Goal: Information Seeking & Learning: Find contact information

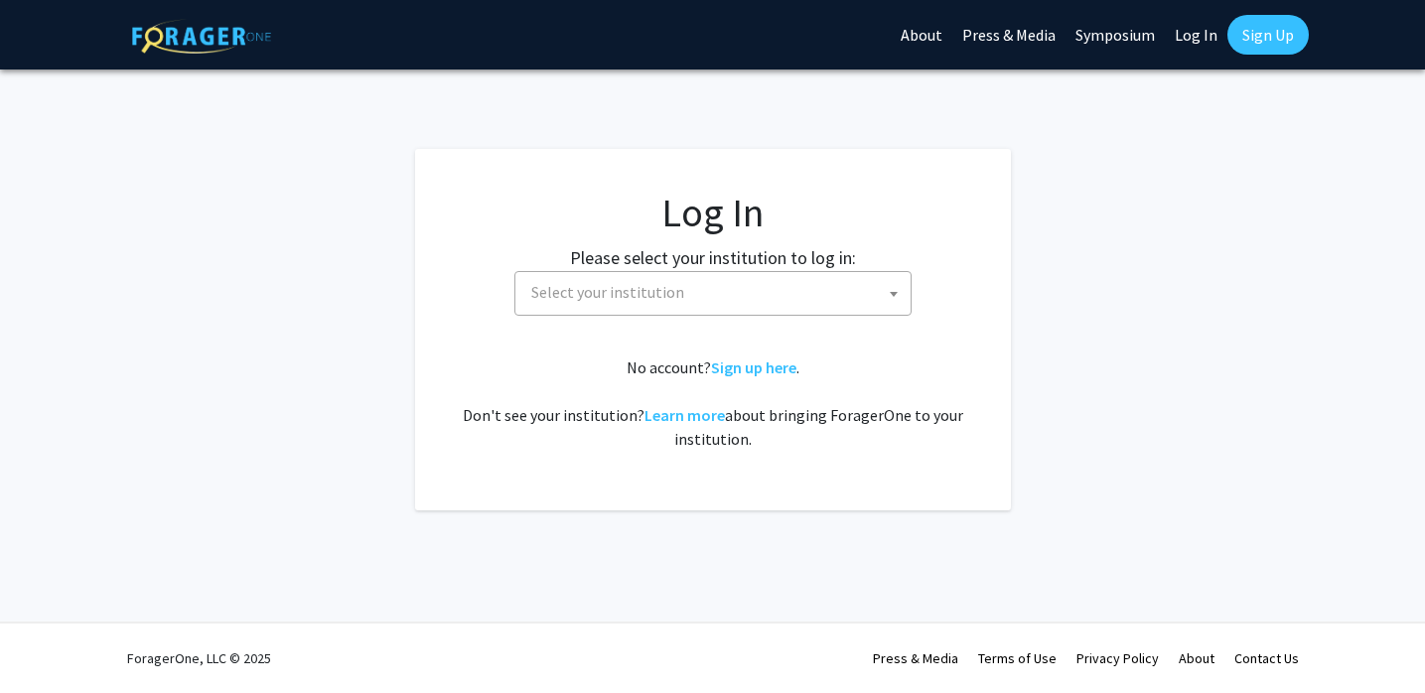
click at [672, 279] on span "Select your institution" at bounding box center [716, 292] width 387 height 41
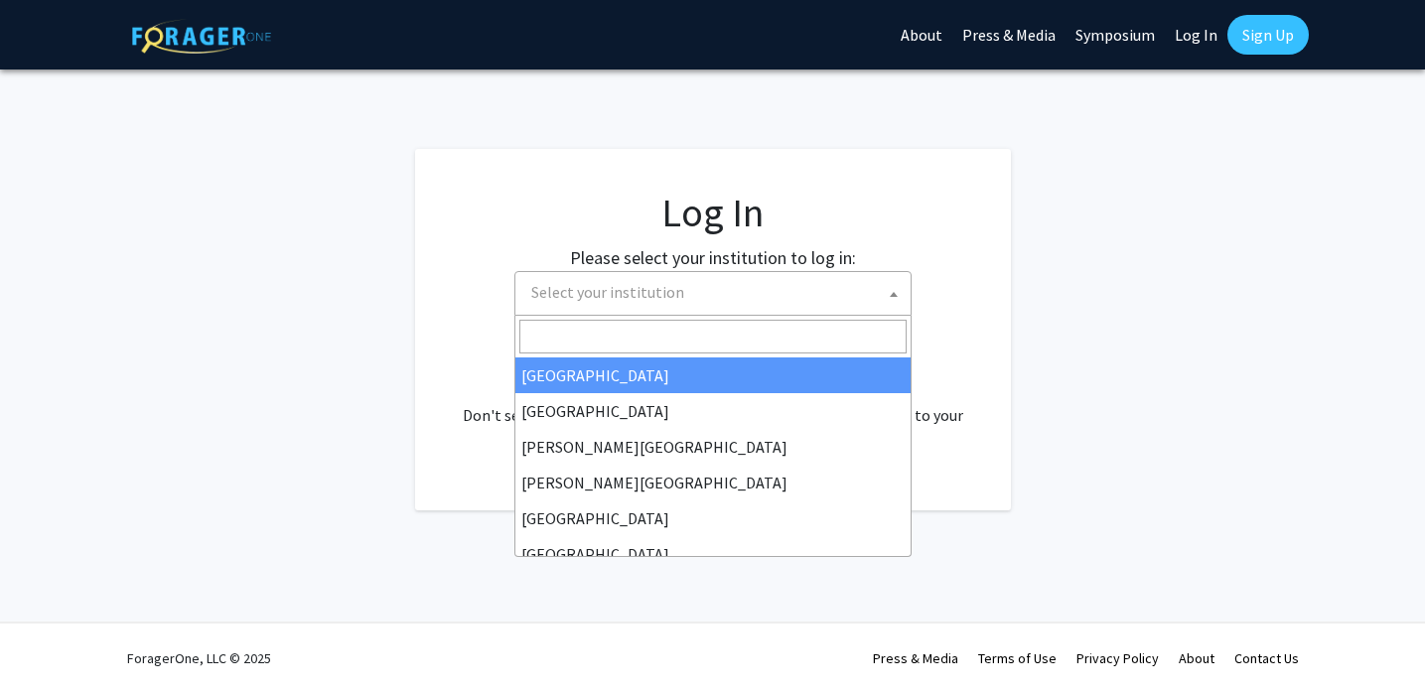
select select "34"
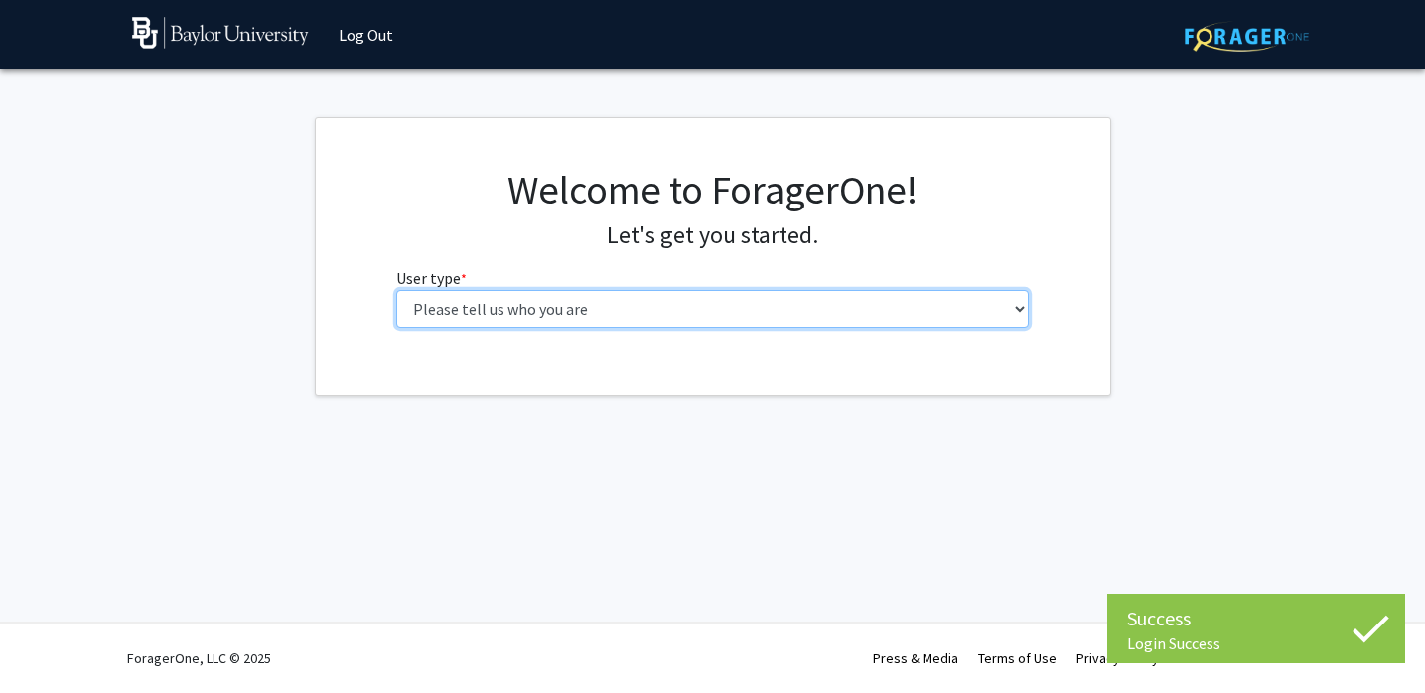
click at [835, 316] on select "Please tell us who you are Undergraduate Student Master's Student Doctoral Cand…" at bounding box center [712, 309] width 633 height 38
select select "1: undergrad"
click at [396, 290] on select "Please tell us who you are Undergraduate Student Master's Student Doctoral Cand…" at bounding box center [712, 309] width 633 height 38
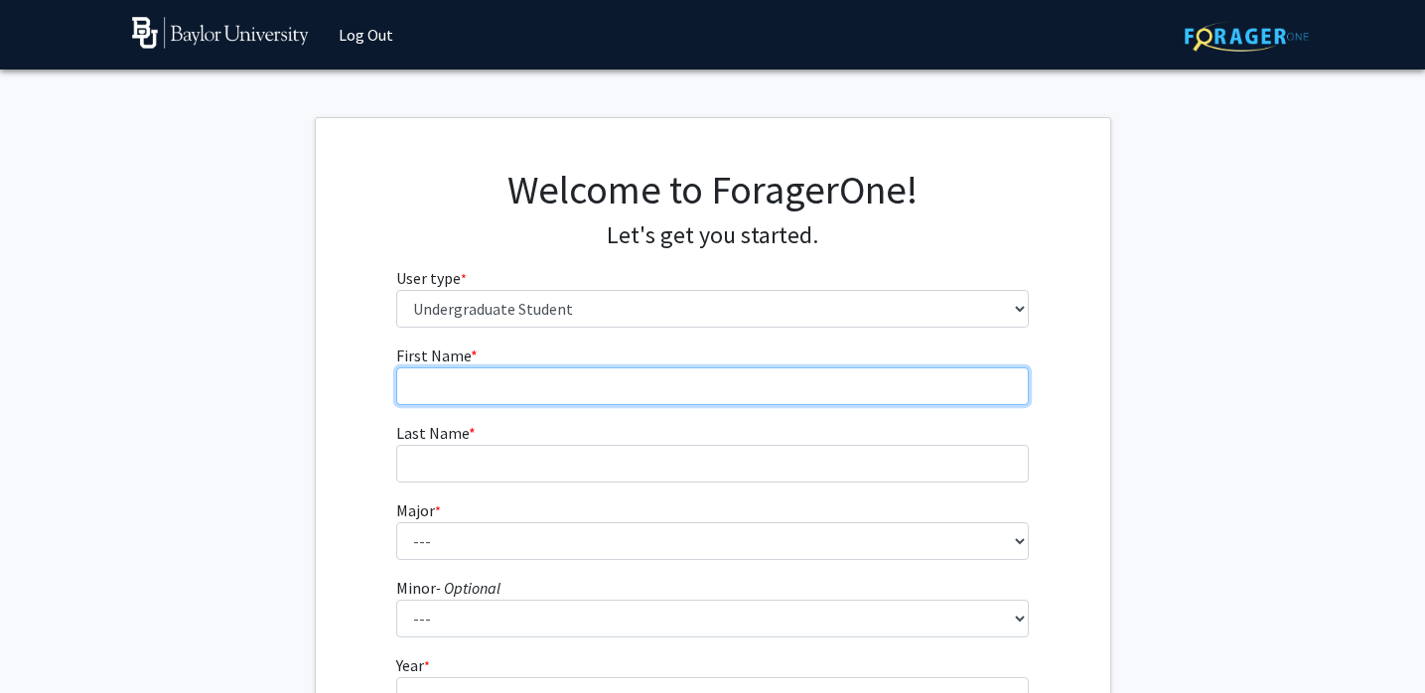
click at [705, 387] on input "First Name * required" at bounding box center [712, 386] width 633 height 38
type input "Hana"
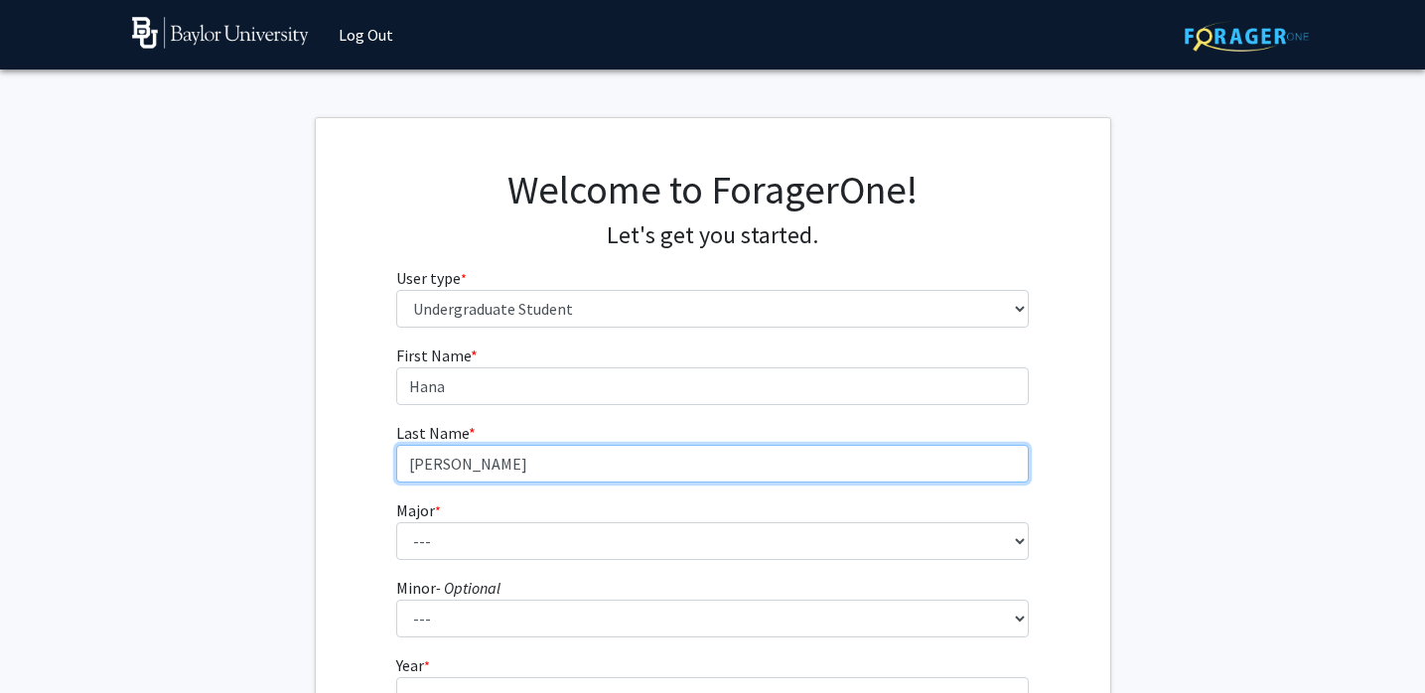
type input "[PERSON_NAME]"
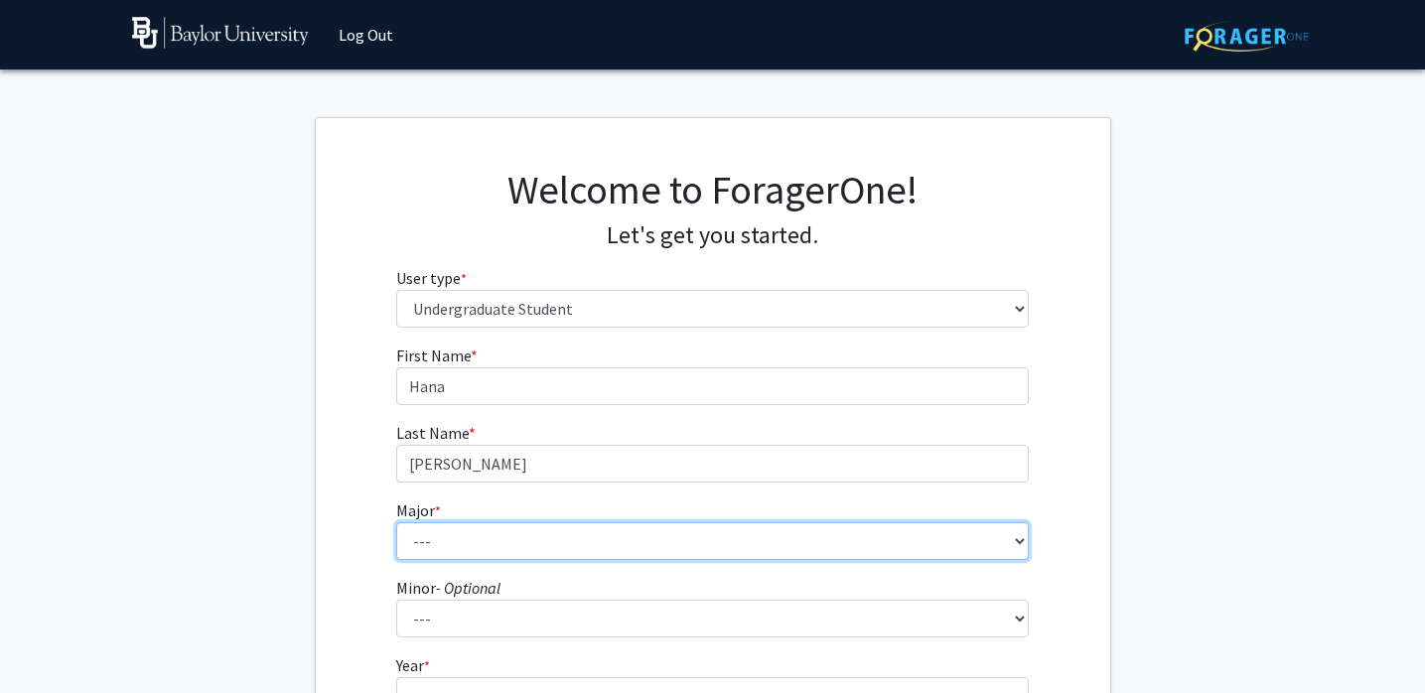
click at [657, 527] on select "--- Accounting American Studies Anthropology Apparel Design & Product Developme…" at bounding box center [712, 541] width 633 height 38
select select "113: 2778"
click at [396, 522] on select "--- Accounting American Studies Anthropology Apparel Design & Product Developme…" at bounding box center [712, 541] width 633 height 38
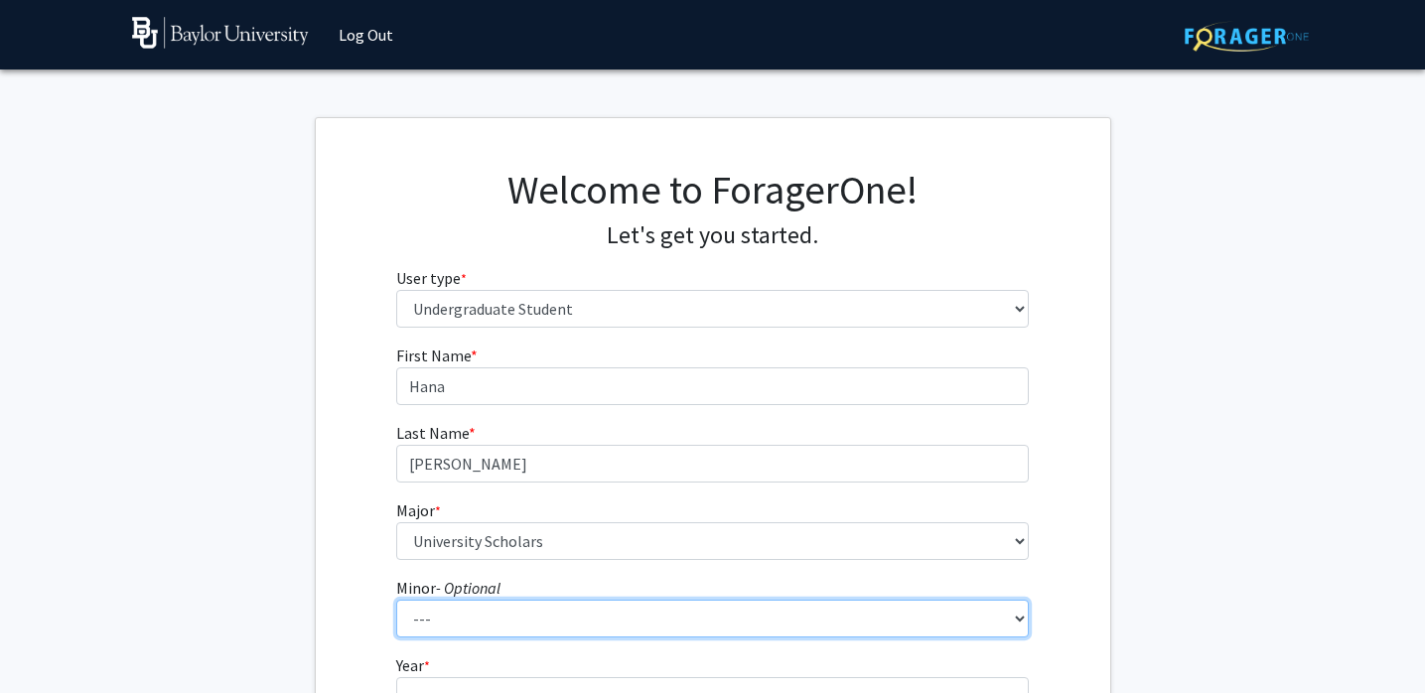
click at [520, 635] on select "--- Advertising American Sign Language American Studies Anthropology Apparel Me…" at bounding box center [712, 619] width 633 height 38
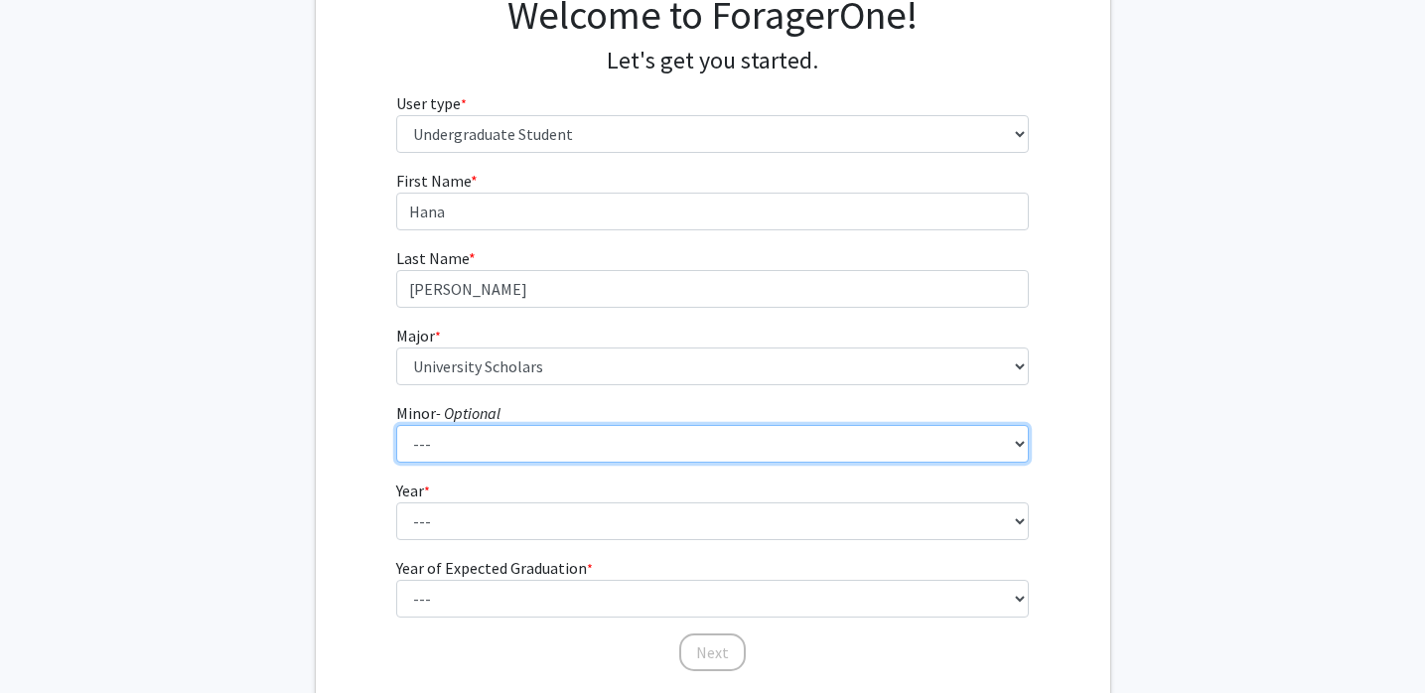
scroll to position [178, 0]
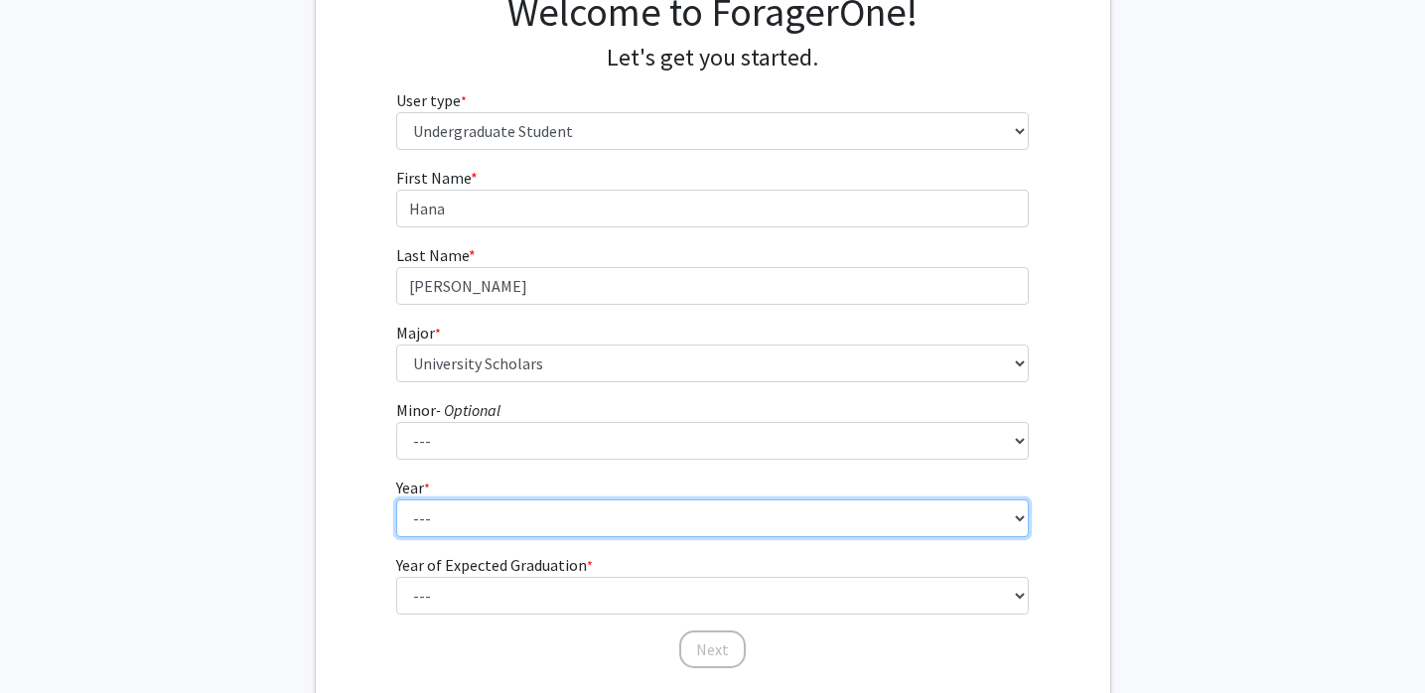
click at [443, 528] on select "--- First-year Sophomore Junior Senior Postbaccalaureate Certificate" at bounding box center [712, 519] width 633 height 38
select select "1: first-year"
click at [396, 500] on select "--- First-year Sophomore Junior Senior Postbaccalaureate Certificate" at bounding box center [712, 519] width 633 height 38
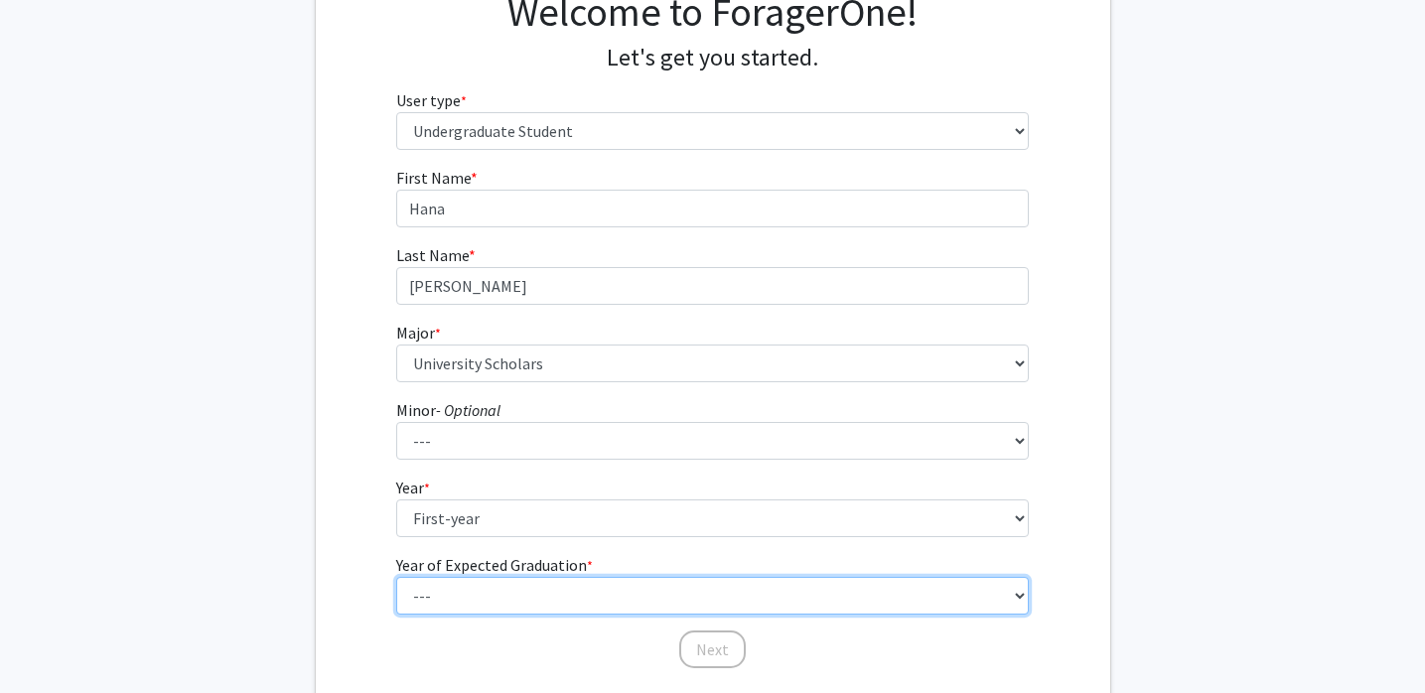
click at [451, 583] on select "--- 2025 2026 2027 2028 2029 2030 2031 2032 2033 2034" at bounding box center [712, 596] width 633 height 38
select select "5: 2029"
click at [396, 577] on select "--- 2025 2026 2027 2028 2029 2030 2031 2032 2033 2034" at bounding box center [712, 596] width 633 height 38
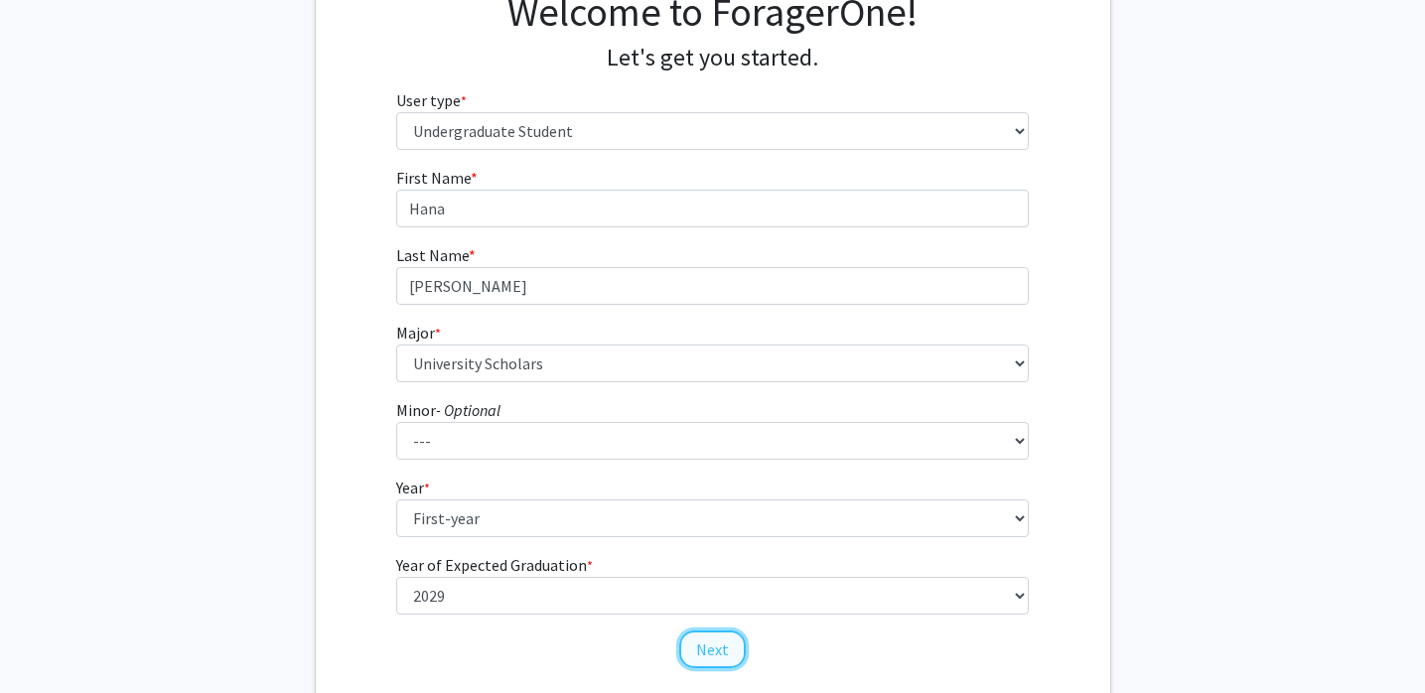
click at [704, 649] on button "Next" at bounding box center [712, 650] width 67 height 38
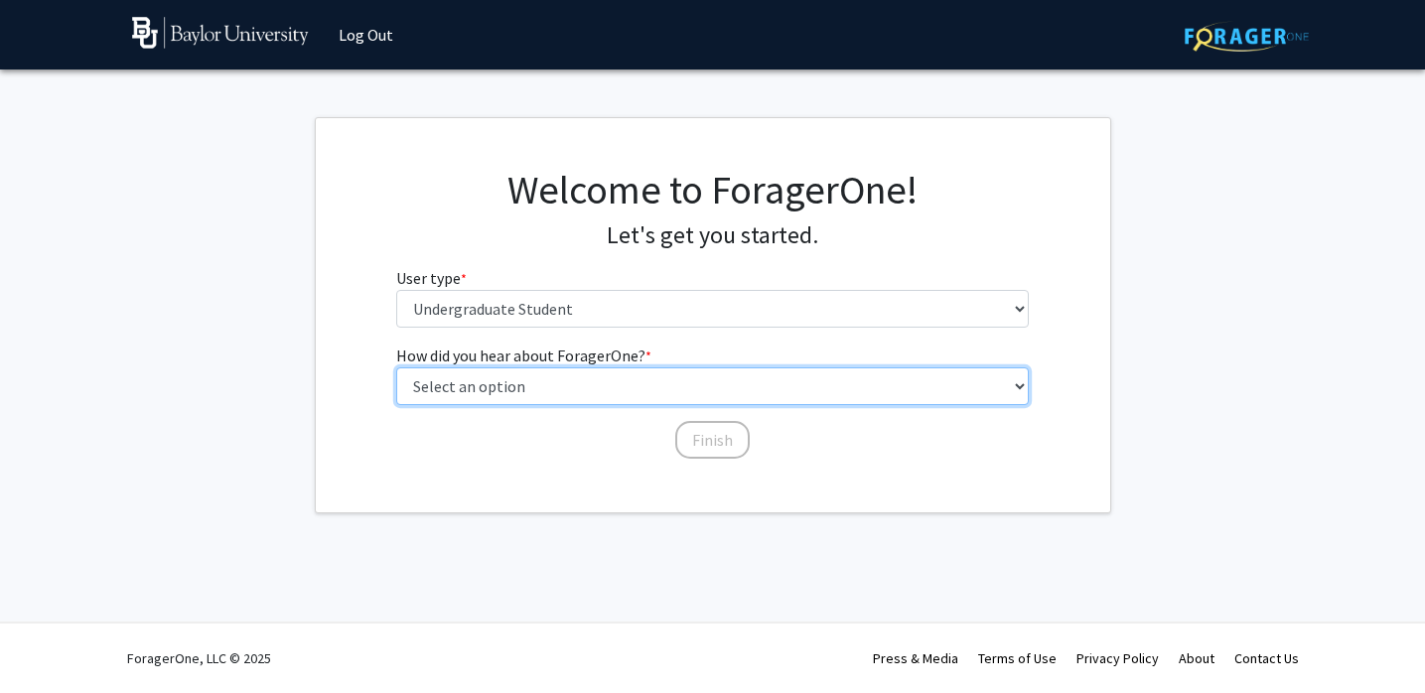
click at [619, 382] on select "Select an option Peer/student recommendation Faculty/staff recommendation Unive…" at bounding box center [712, 386] width 633 height 38
select select "4: university_email"
click at [396, 367] on select "Select an option Peer/student recommendation Faculty/staff recommendation Unive…" at bounding box center [712, 386] width 633 height 38
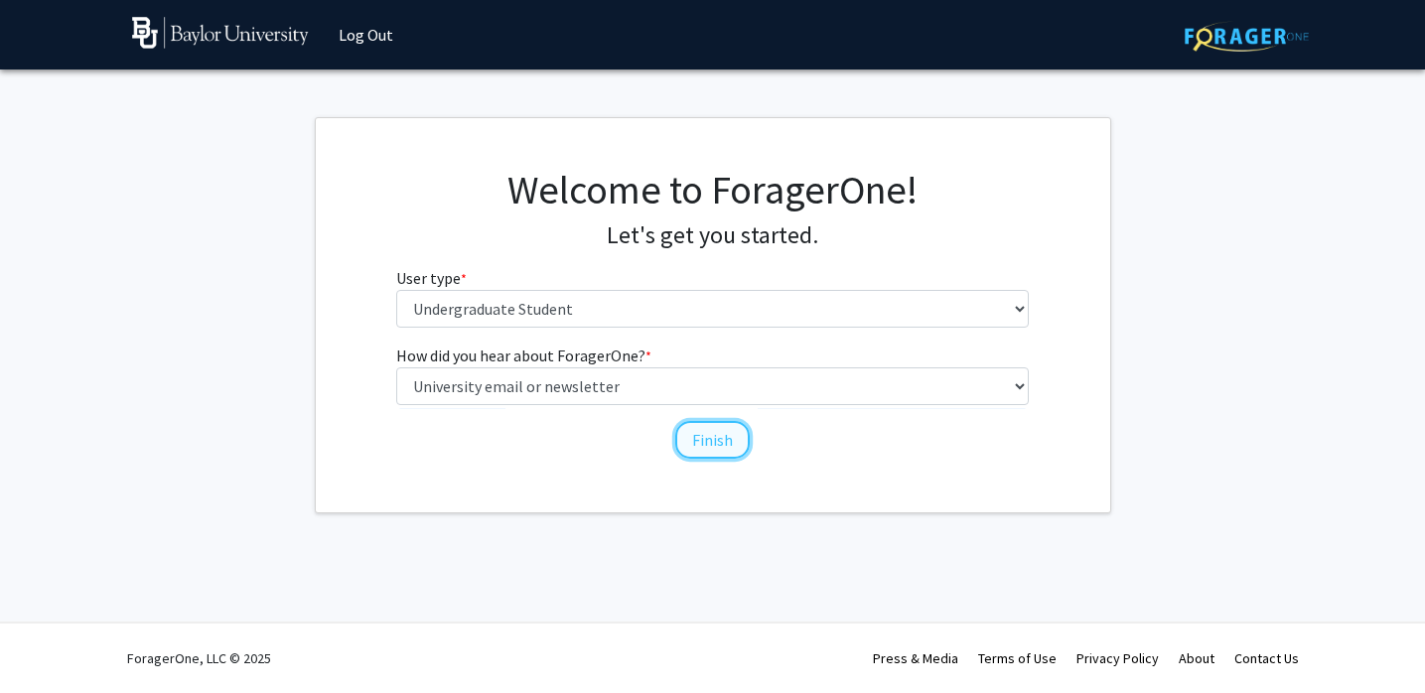
click at [701, 449] on button "Finish" at bounding box center [712, 440] width 74 height 38
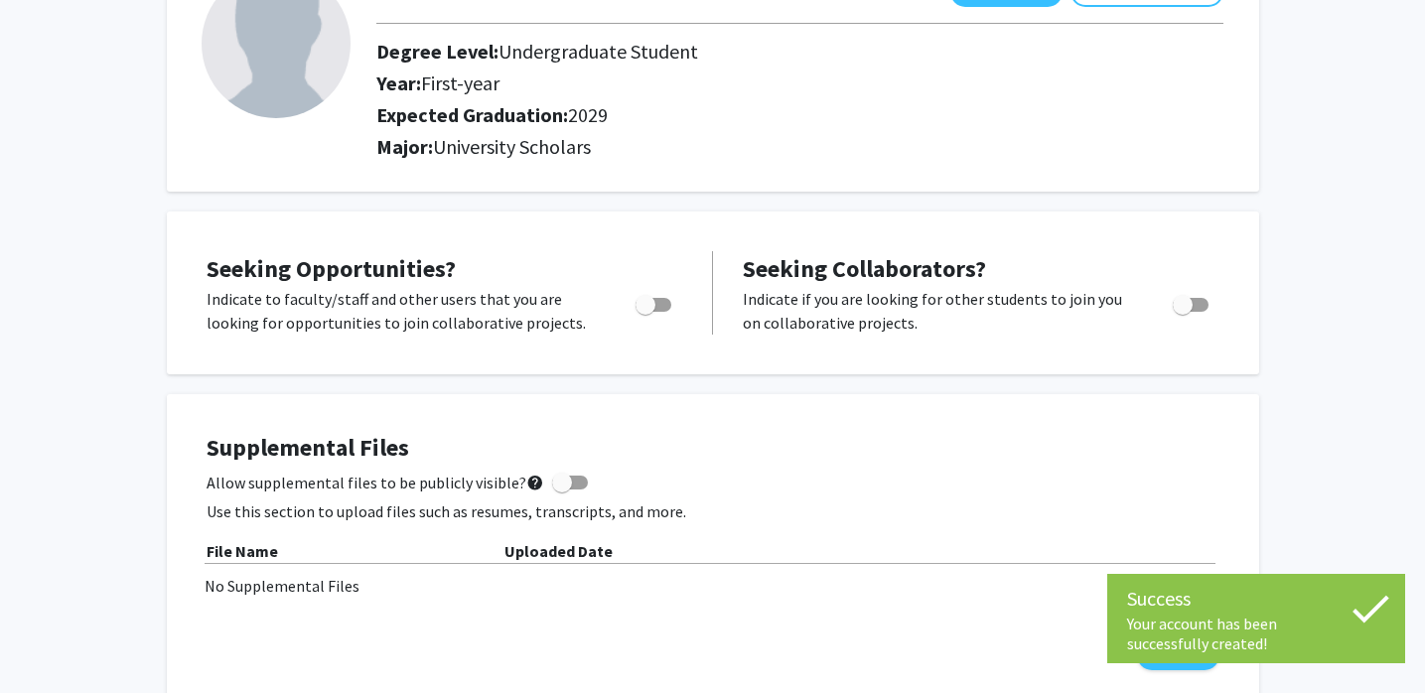
scroll to position [169, 0]
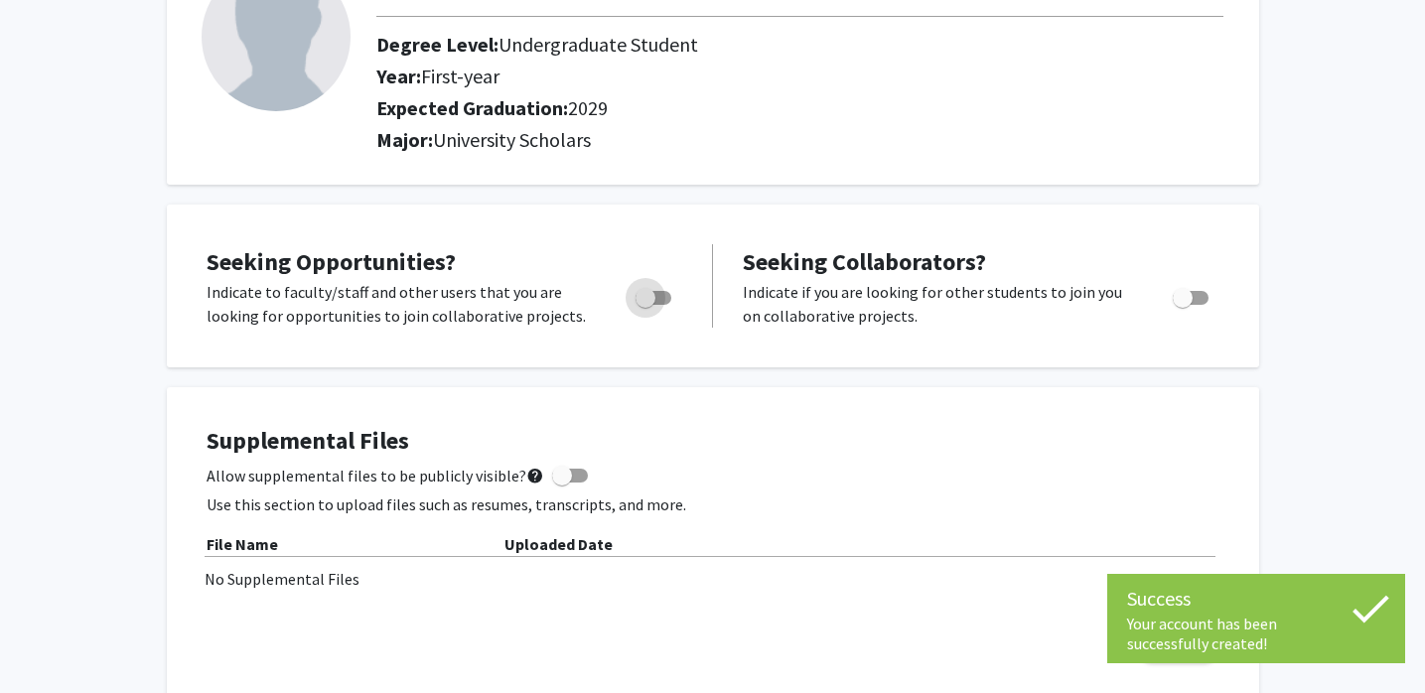
click at [665, 303] on span "Toggle" at bounding box center [654, 298] width 36 height 14
click at [646, 305] on input "Are you actively seeking opportunities?" at bounding box center [645, 305] width 1 height 1
checkbox input "true"
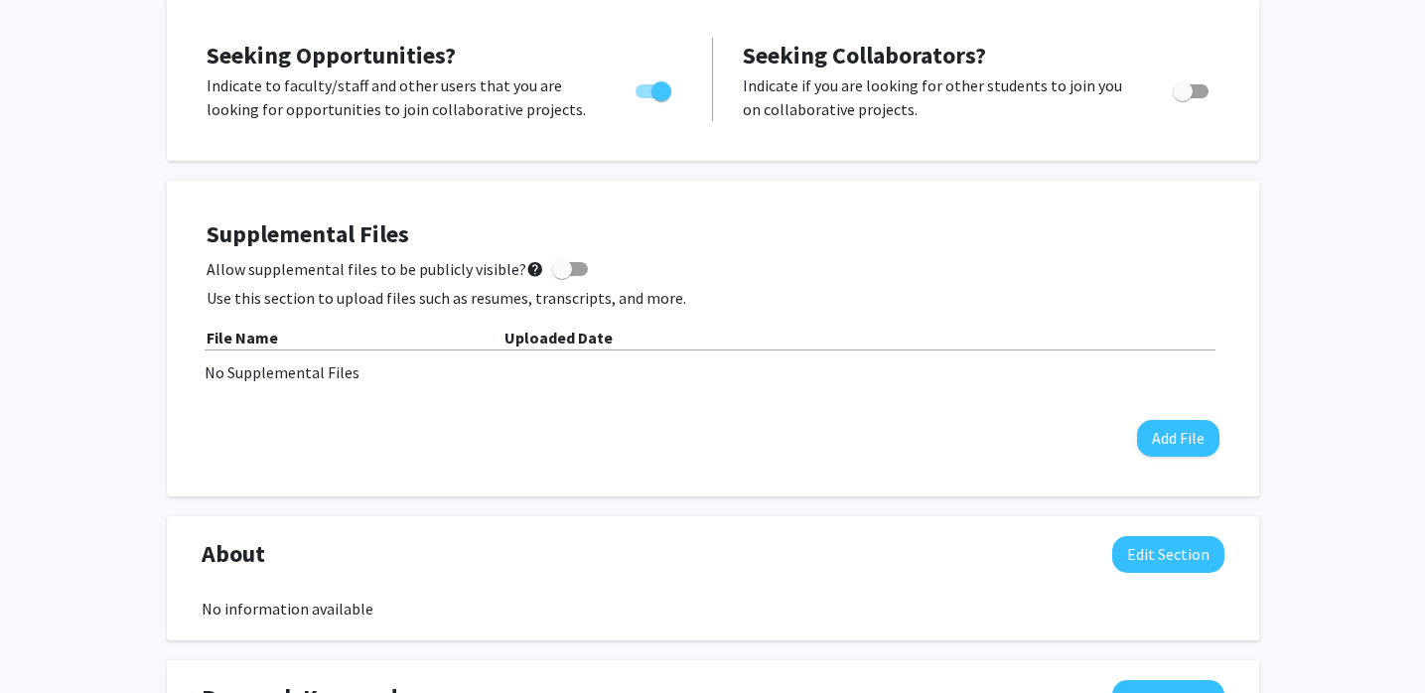
scroll to position [0, 0]
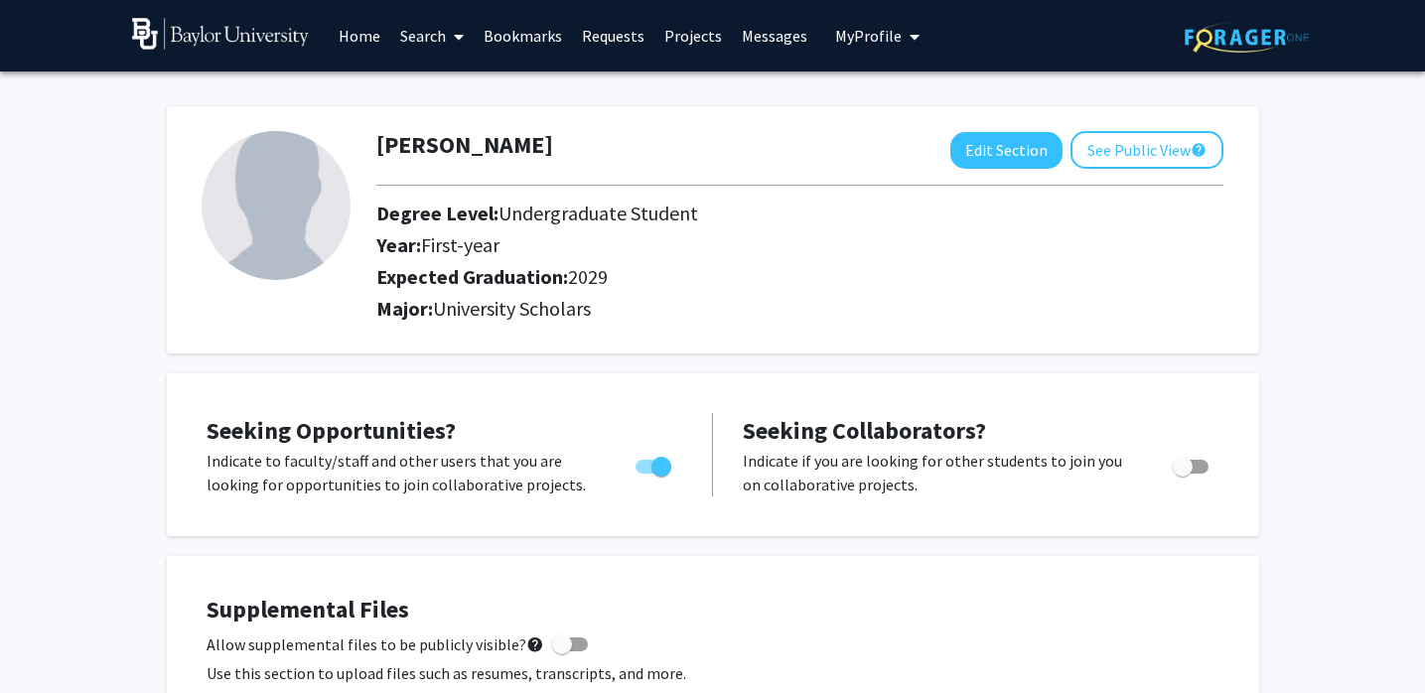
click at [673, 34] on link "Projects" at bounding box center [692, 36] width 77 height 70
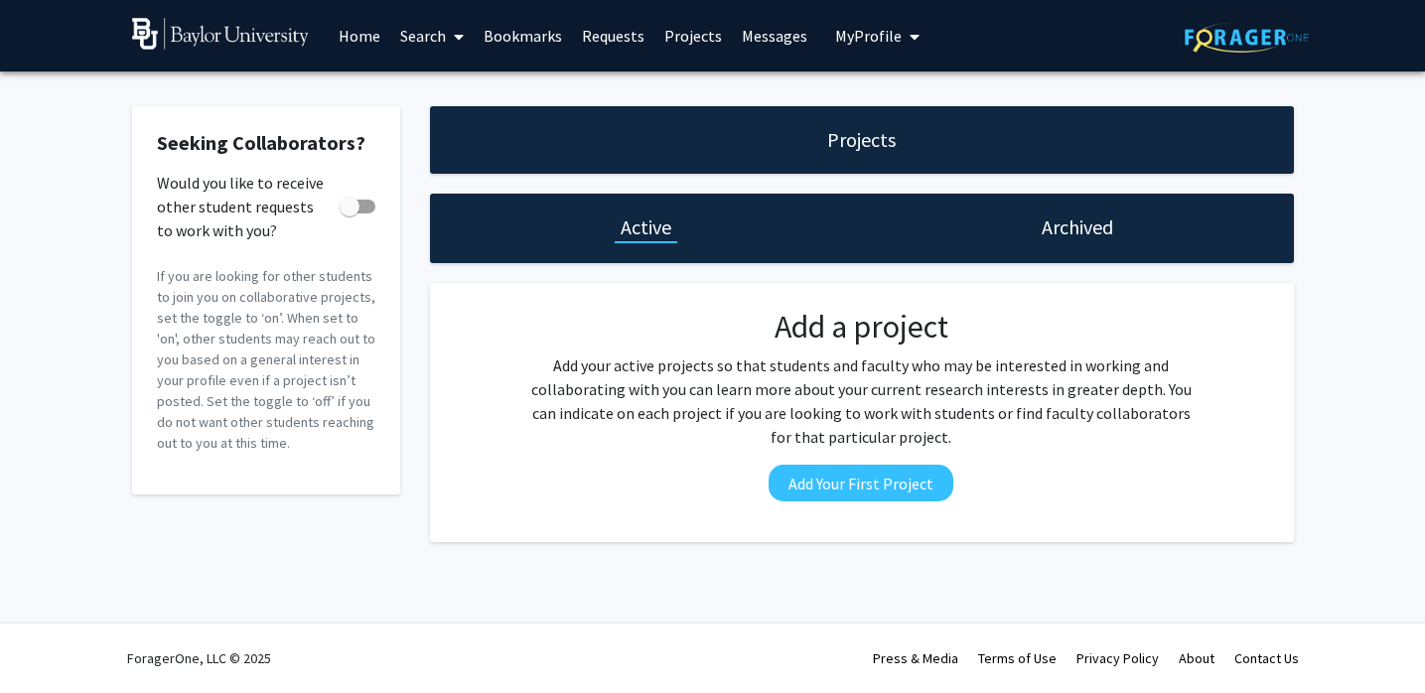
click at [679, 49] on link "Projects" at bounding box center [692, 36] width 77 height 70
click at [356, 30] on link "Home" at bounding box center [360, 36] width 62 height 70
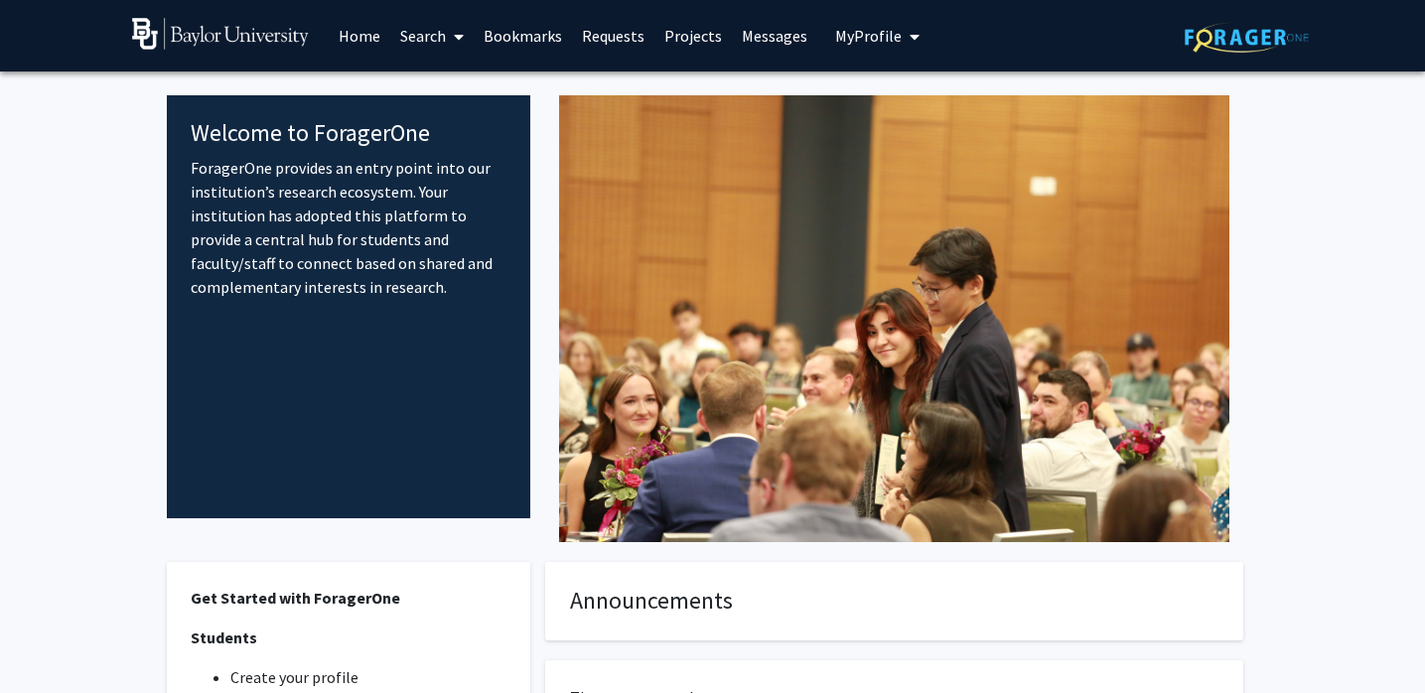
click at [451, 33] on span at bounding box center [455, 37] width 18 height 70
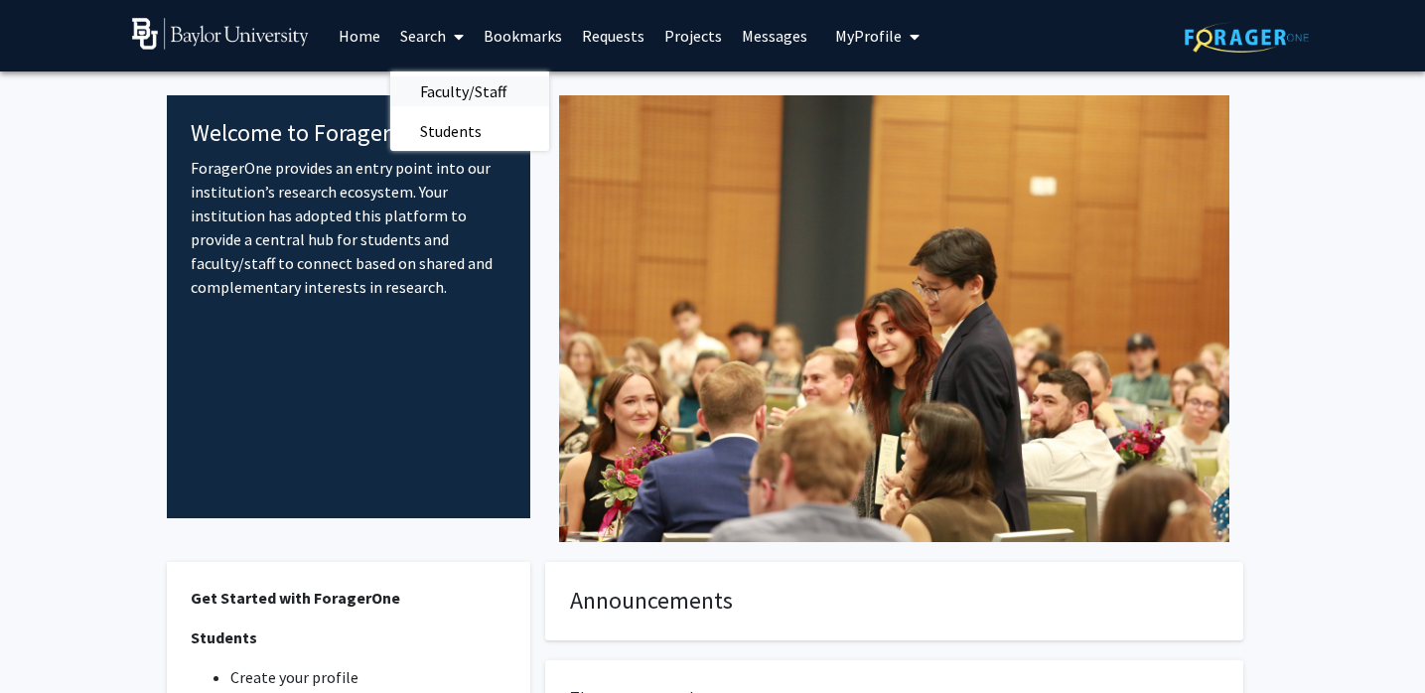
click at [465, 82] on span "Faculty/Staff" at bounding box center [463, 92] width 146 height 40
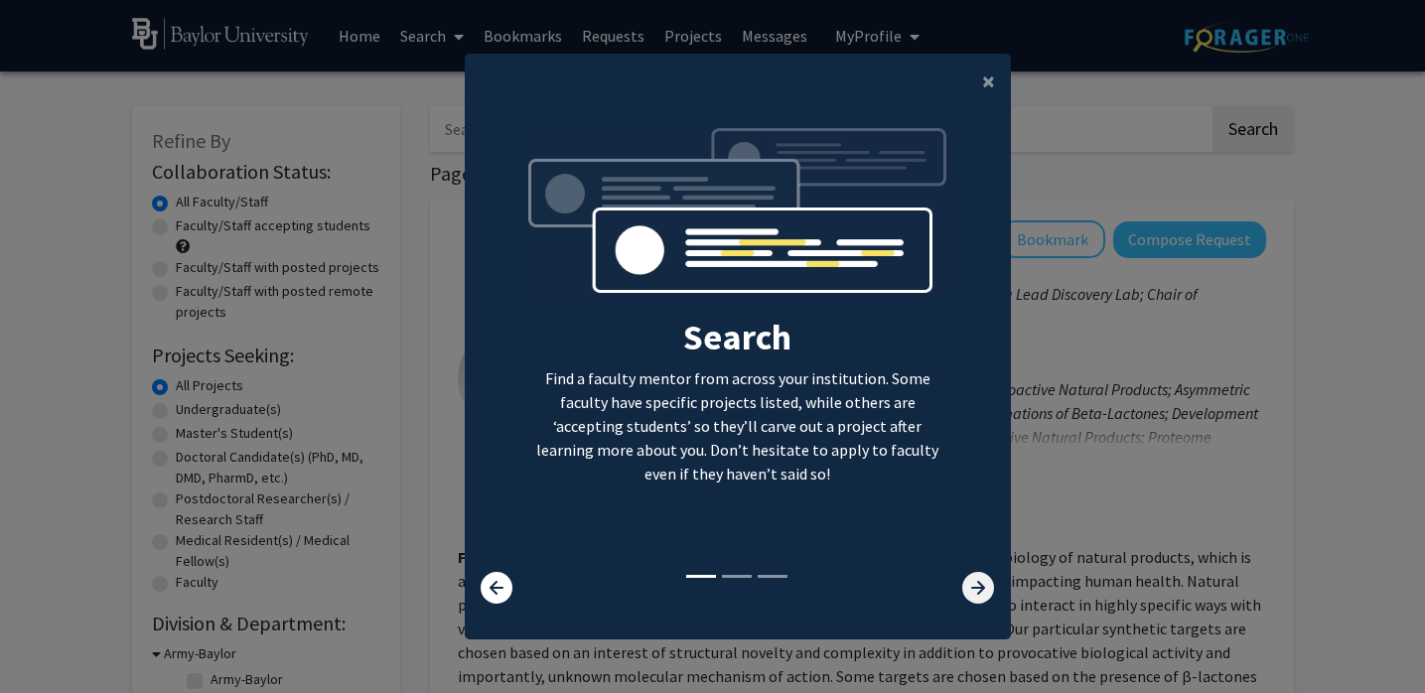
click at [979, 579] on icon at bounding box center [978, 588] width 32 height 32
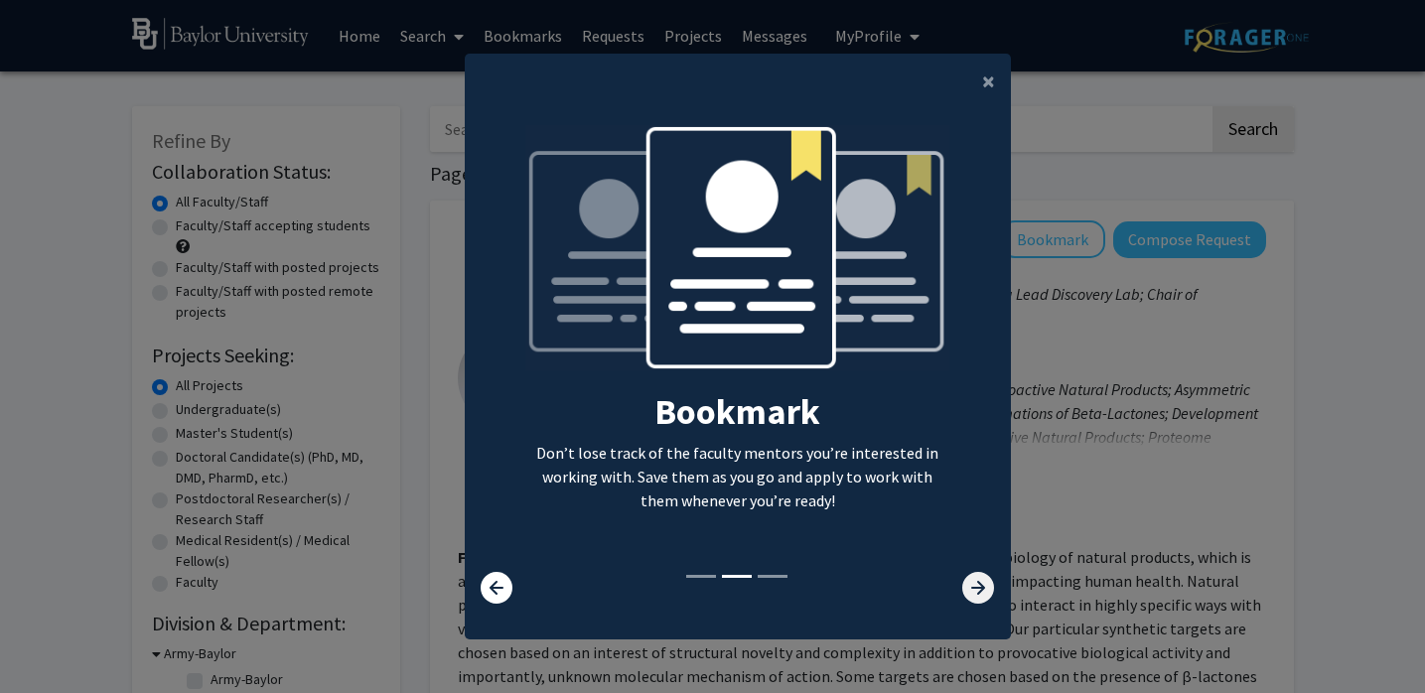
click at [979, 579] on icon at bounding box center [978, 588] width 32 height 32
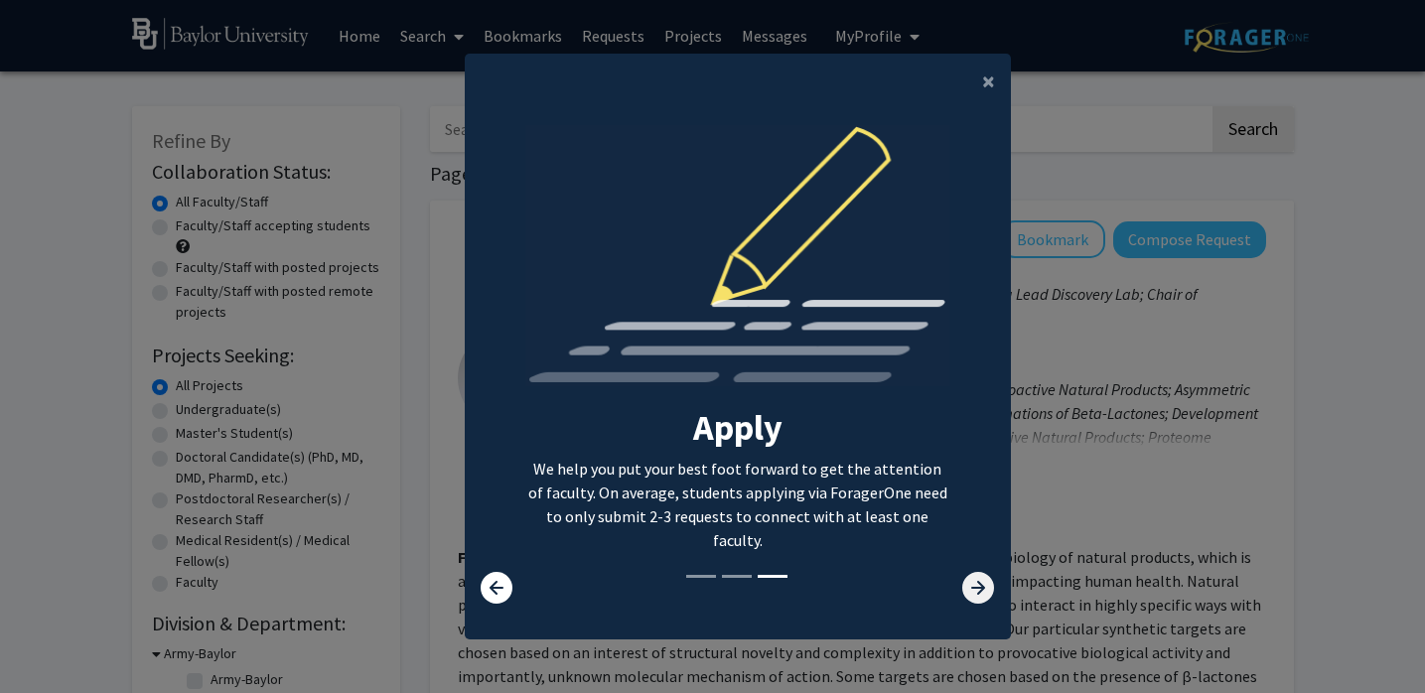
click at [979, 579] on icon at bounding box center [978, 588] width 32 height 32
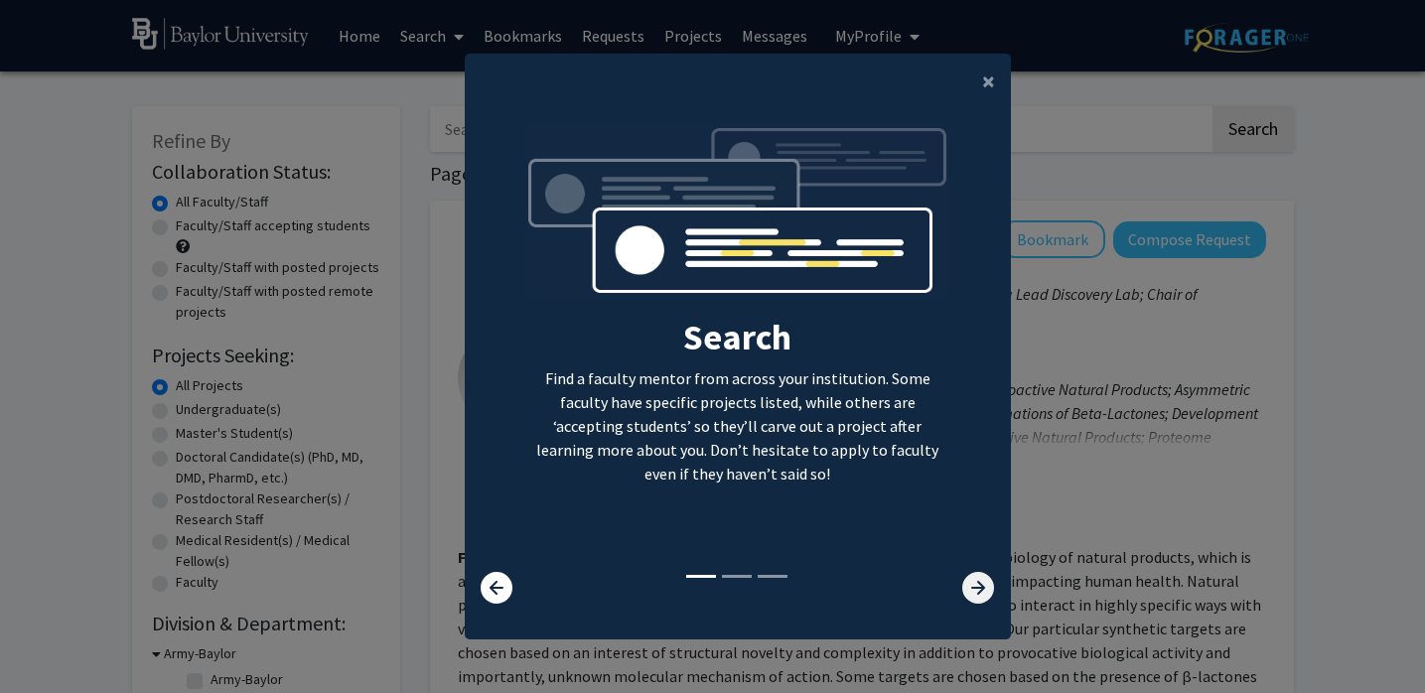
click at [979, 579] on icon at bounding box center [978, 588] width 32 height 32
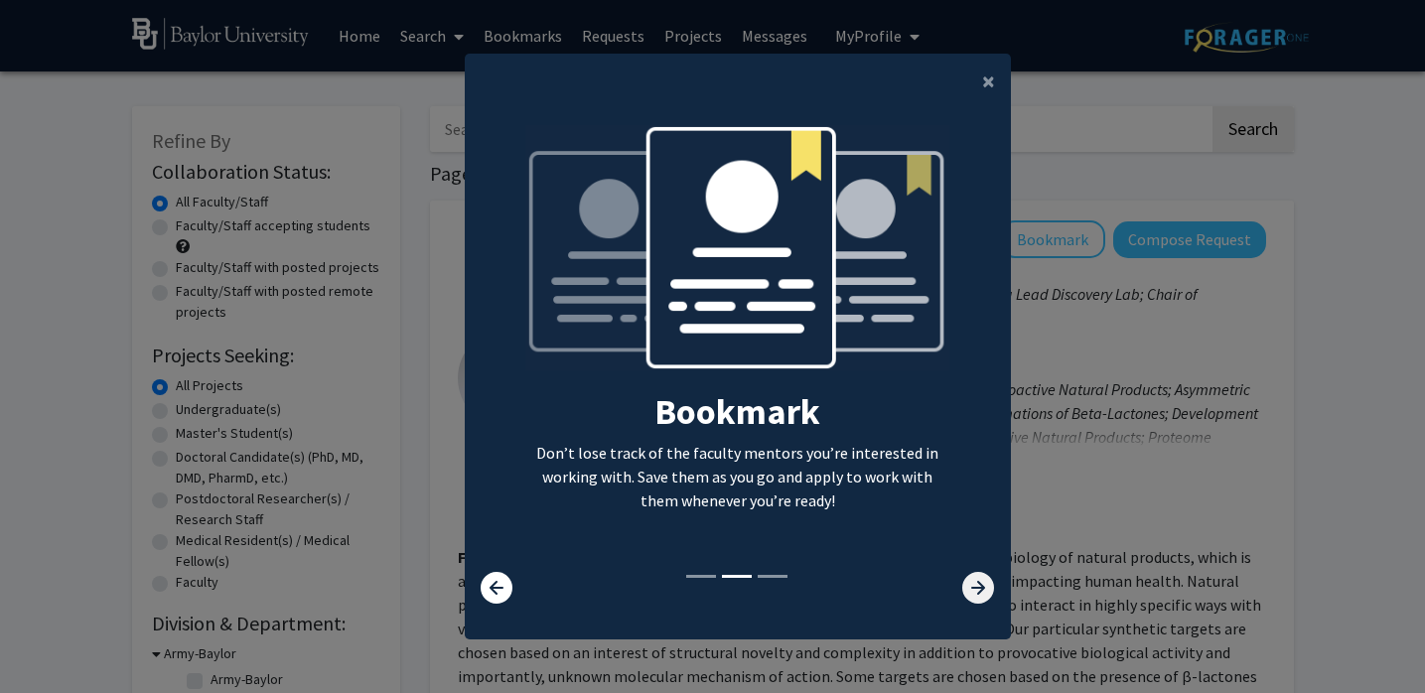
click at [980, 580] on icon at bounding box center [978, 588] width 32 height 32
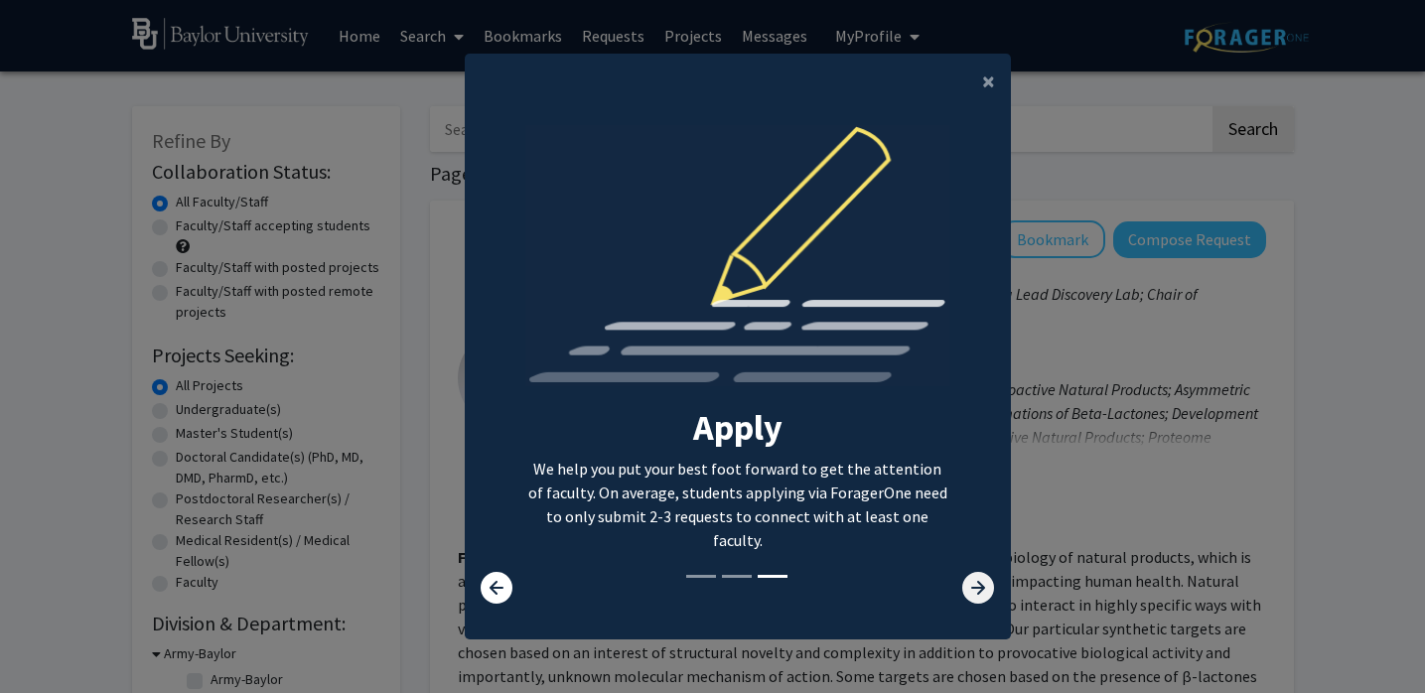
click at [980, 581] on icon at bounding box center [978, 588] width 32 height 32
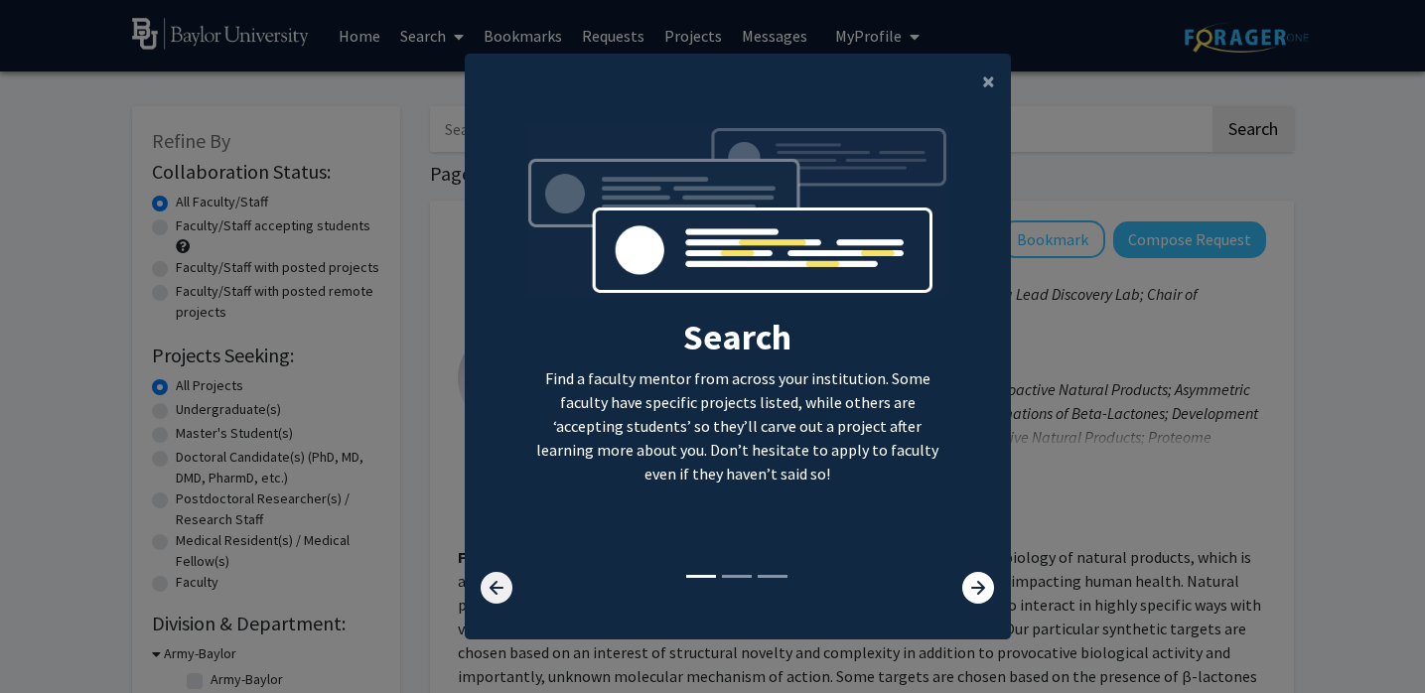
click at [502, 580] on icon at bounding box center [497, 588] width 32 height 32
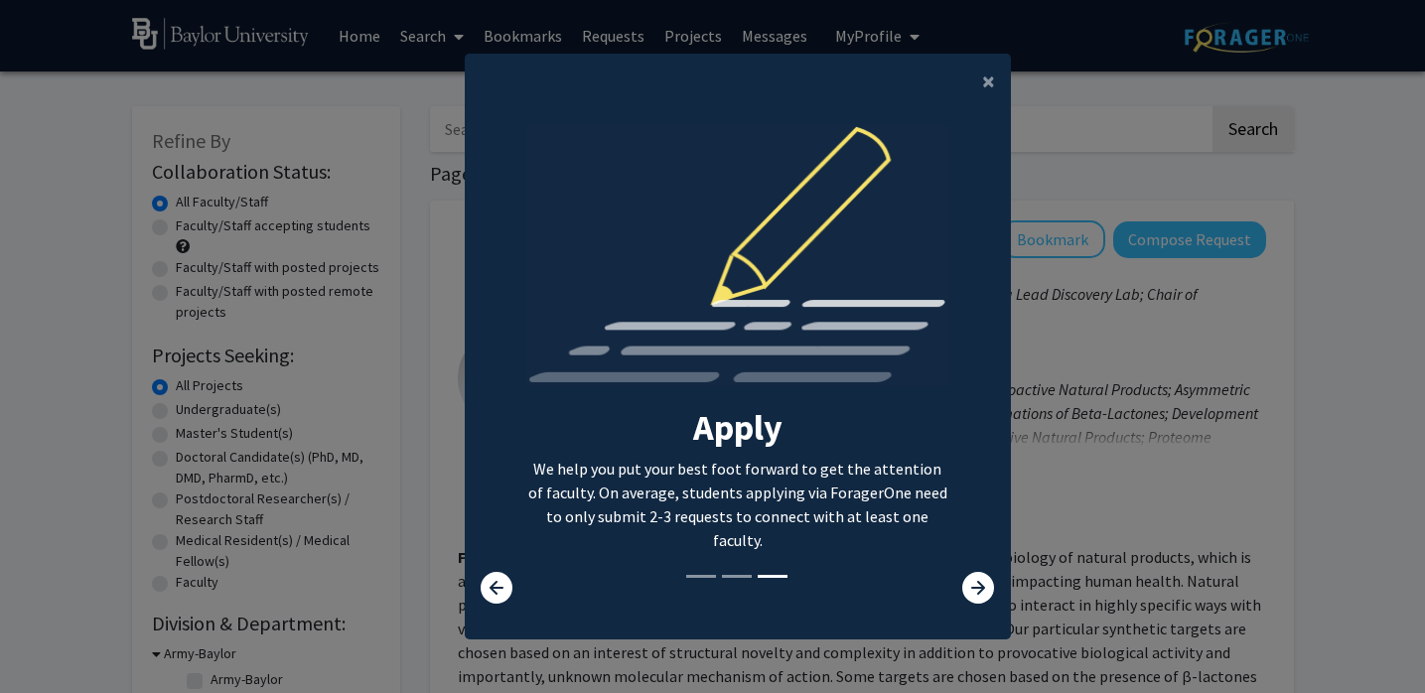
click at [948, 99] on div "×" at bounding box center [738, 82] width 546 height 56
click at [976, 88] on button "×" at bounding box center [988, 82] width 45 height 56
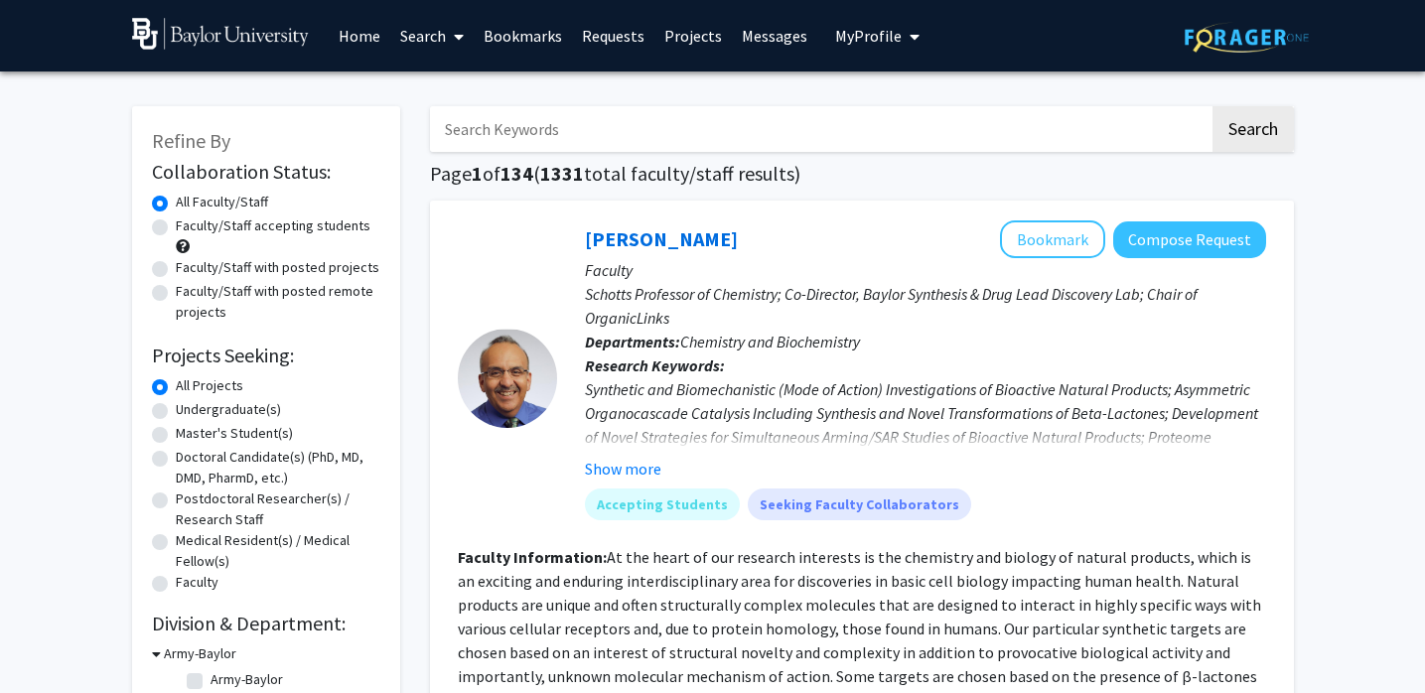
click at [898, 128] on input "Search Keywords" at bounding box center [820, 129] width 780 height 46
click at [1213, 106] on button "Search" at bounding box center [1253, 129] width 81 height 46
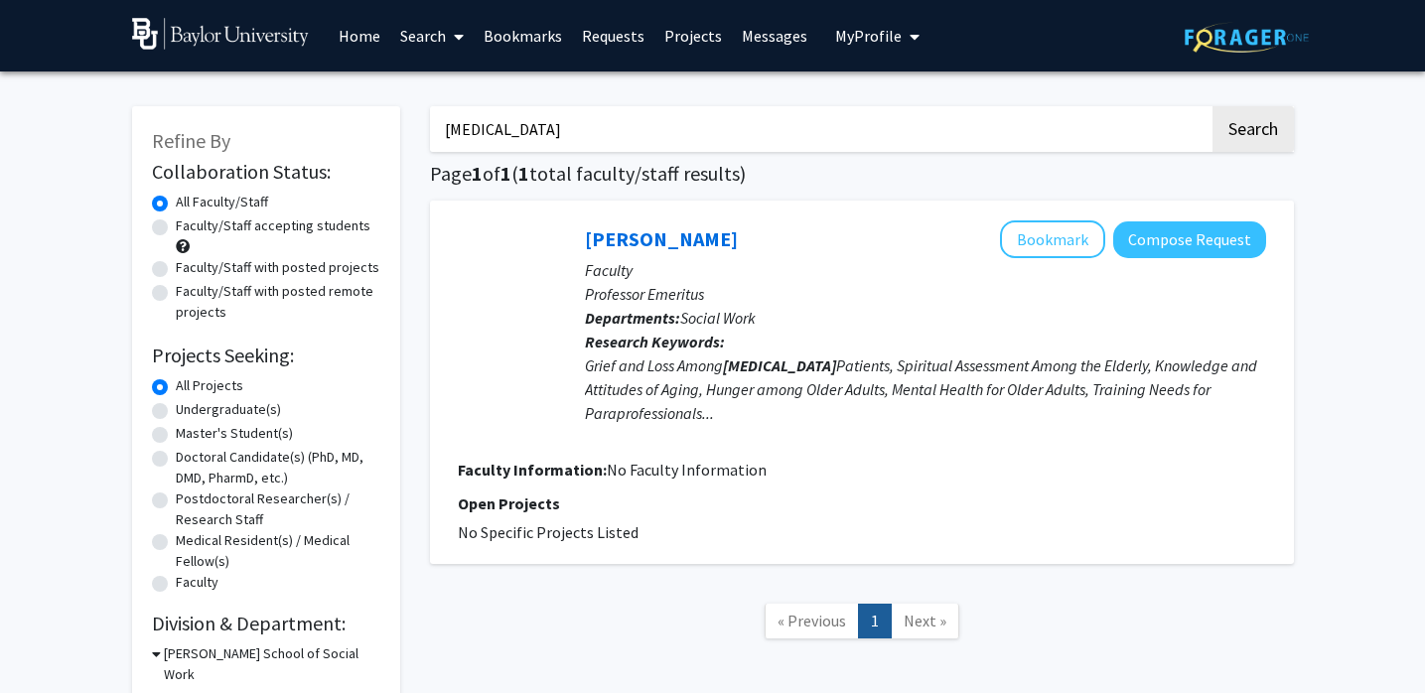
click at [602, 127] on input "[MEDICAL_DATA]" at bounding box center [820, 129] width 780 height 46
type input "apoe"
click at [1213, 106] on button "Search" at bounding box center [1253, 129] width 81 height 46
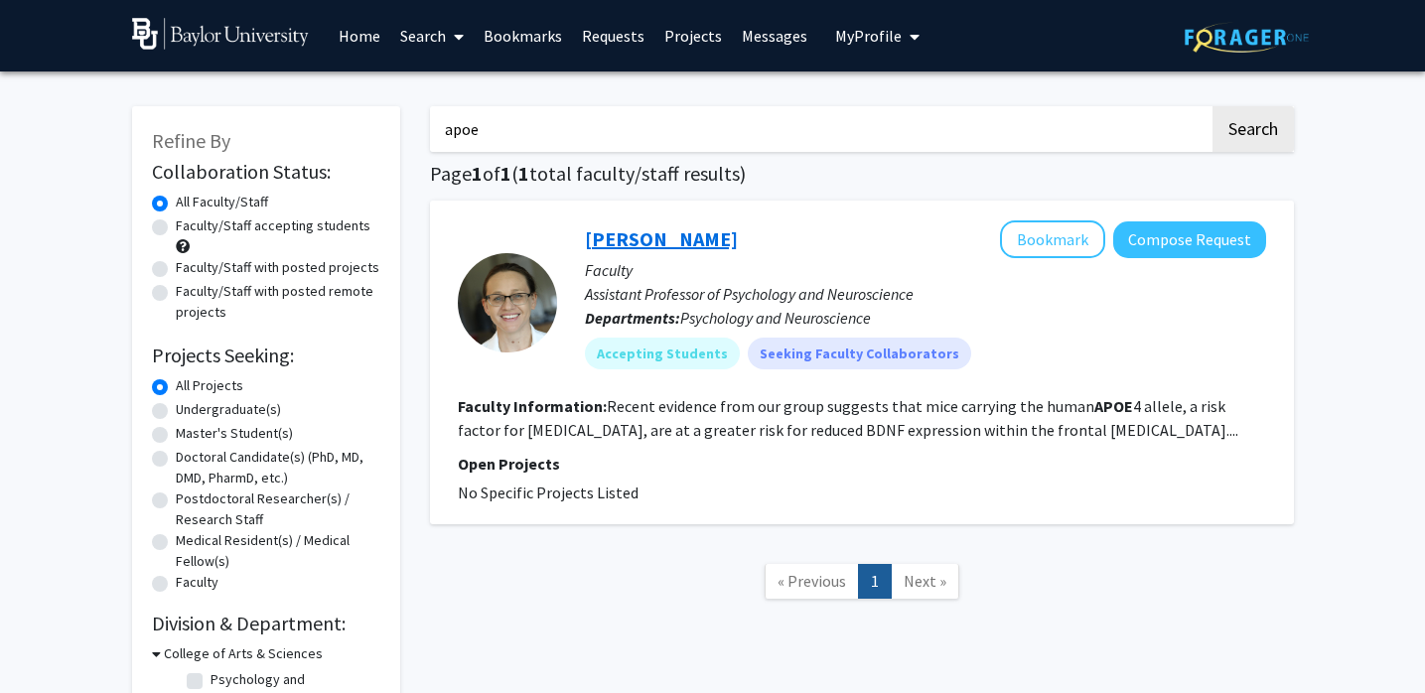
click at [640, 228] on link "[PERSON_NAME]" at bounding box center [661, 238] width 153 height 25
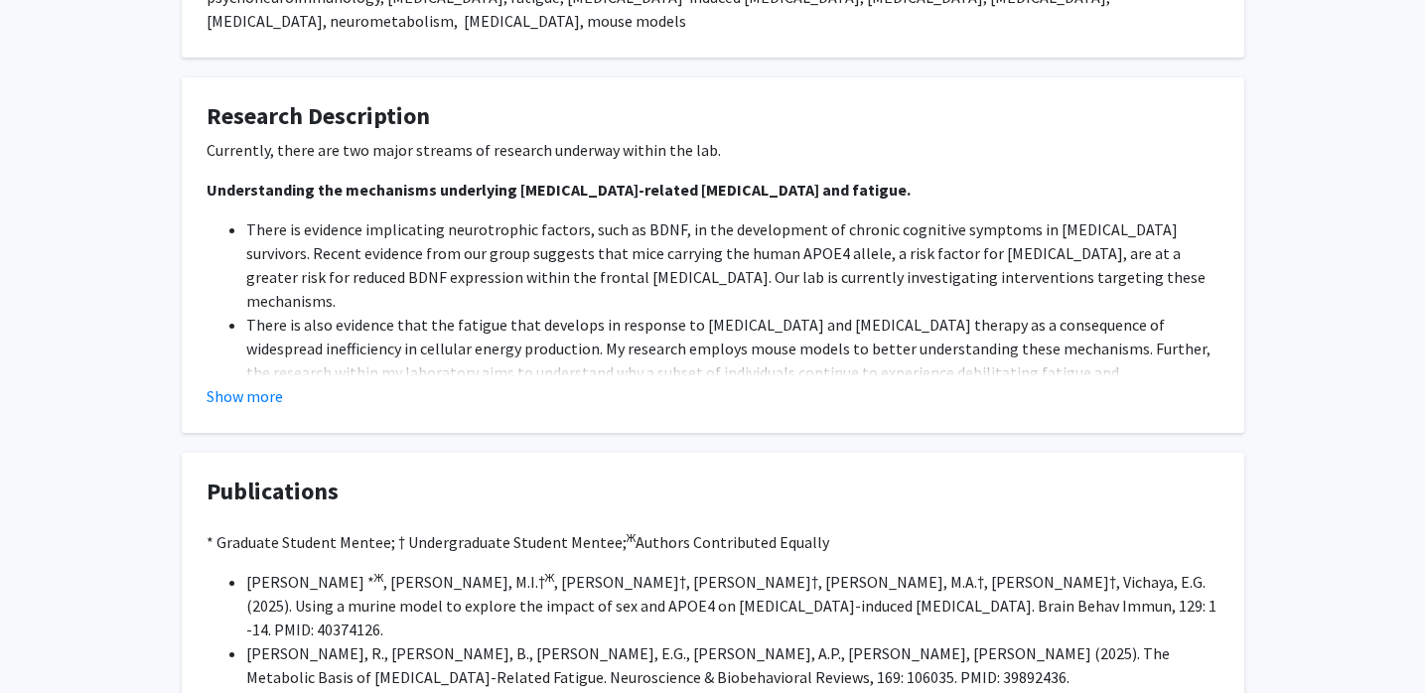
scroll to position [889, 0]
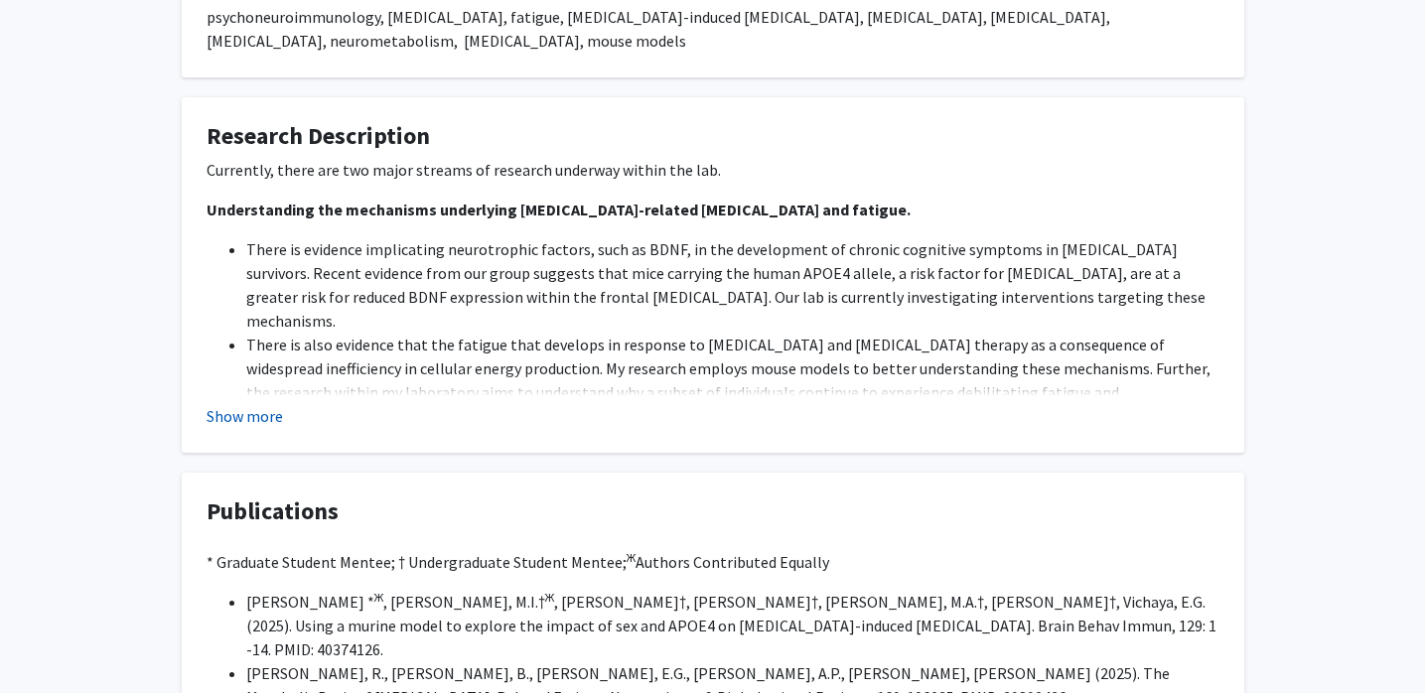
click at [244, 404] on button "Show more" at bounding box center [245, 416] width 76 height 24
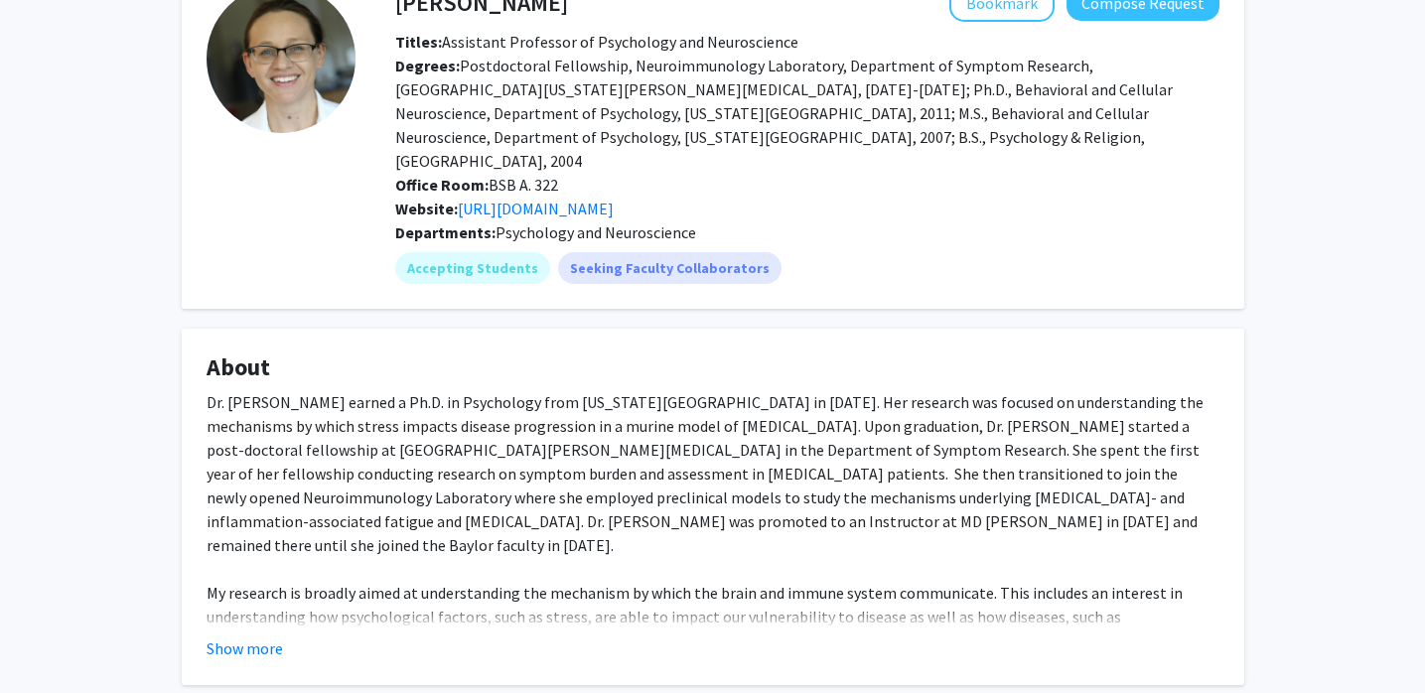
scroll to position [0, 0]
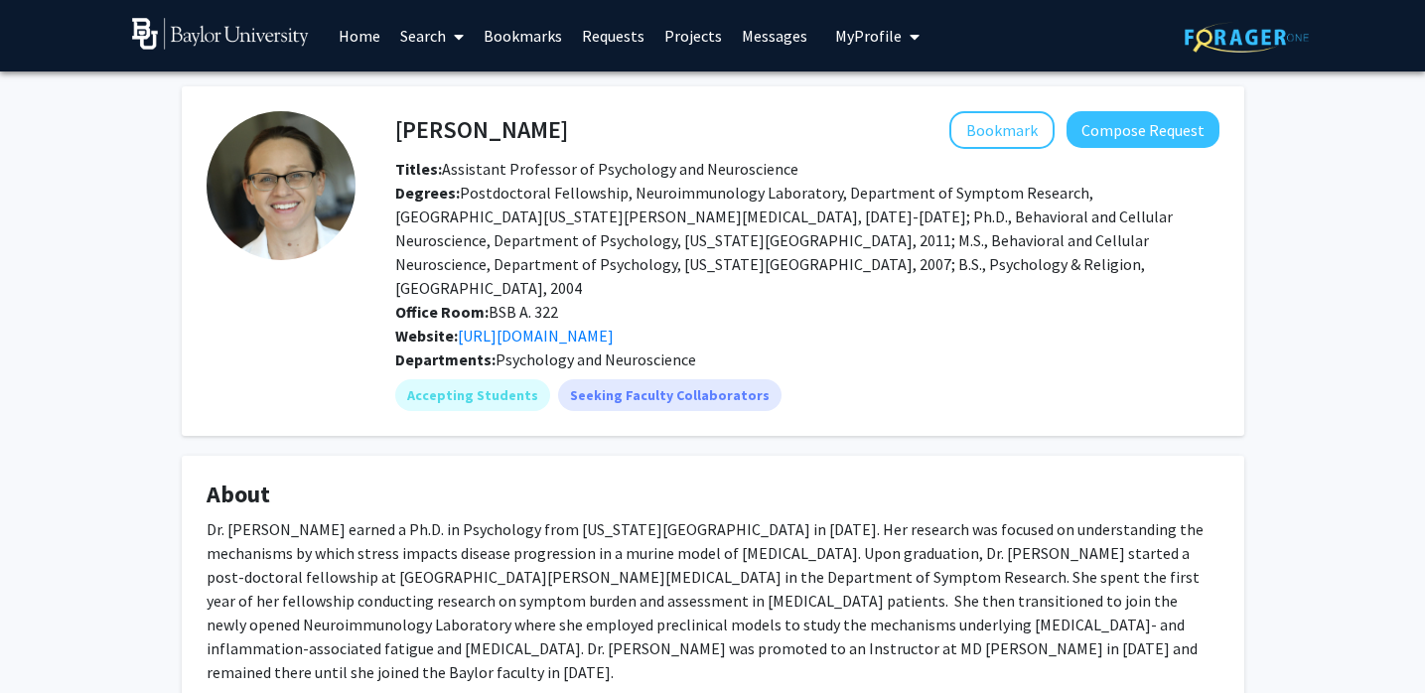
click at [351, 32] on link "Home" at bounding box center [360, 36] width 62 height 70
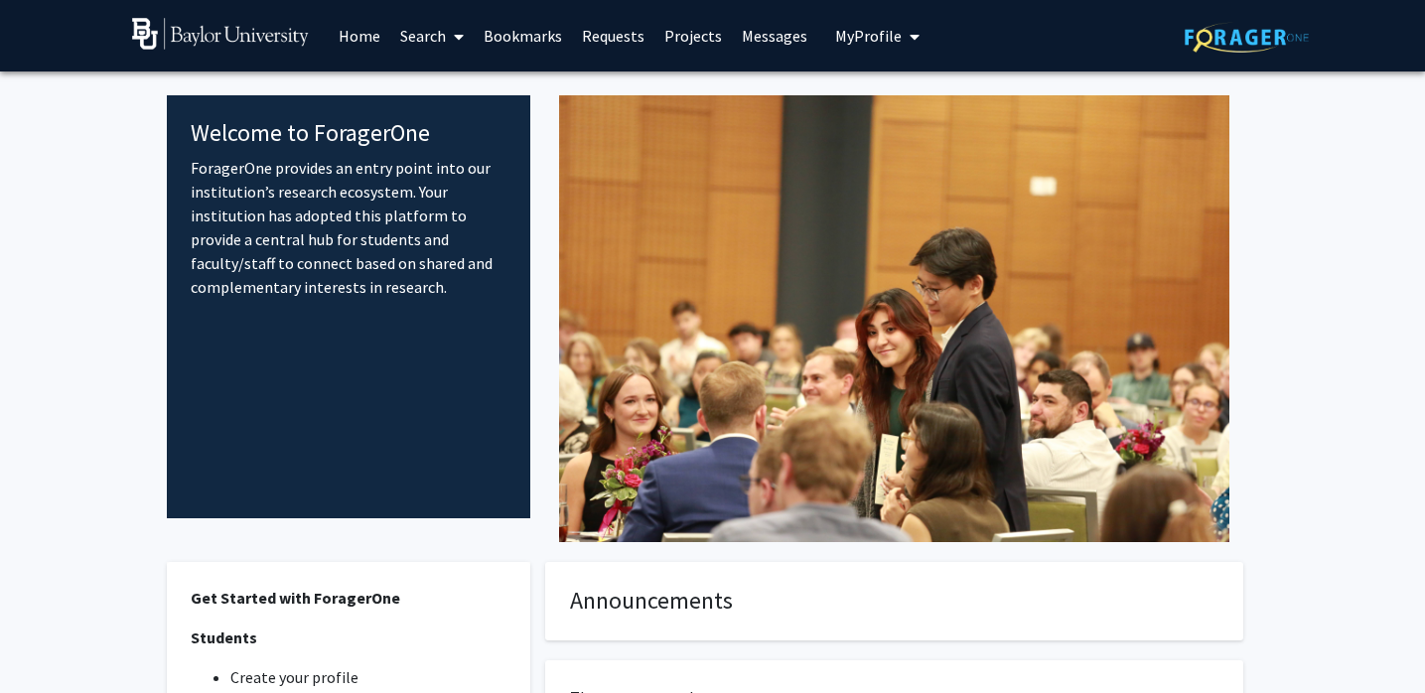
scroll to position [1, 0]
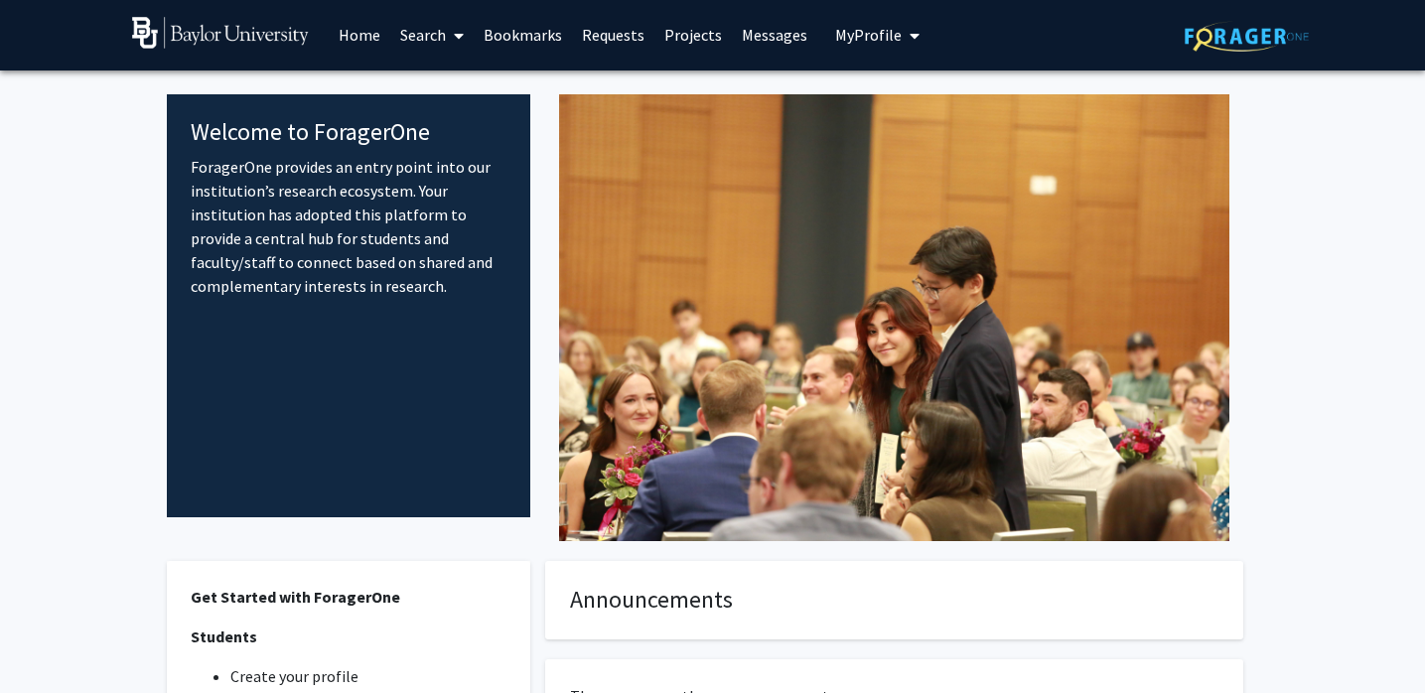
click at [418, 45] on link "Search" at bounding box center [431, 35] width 83 height 70
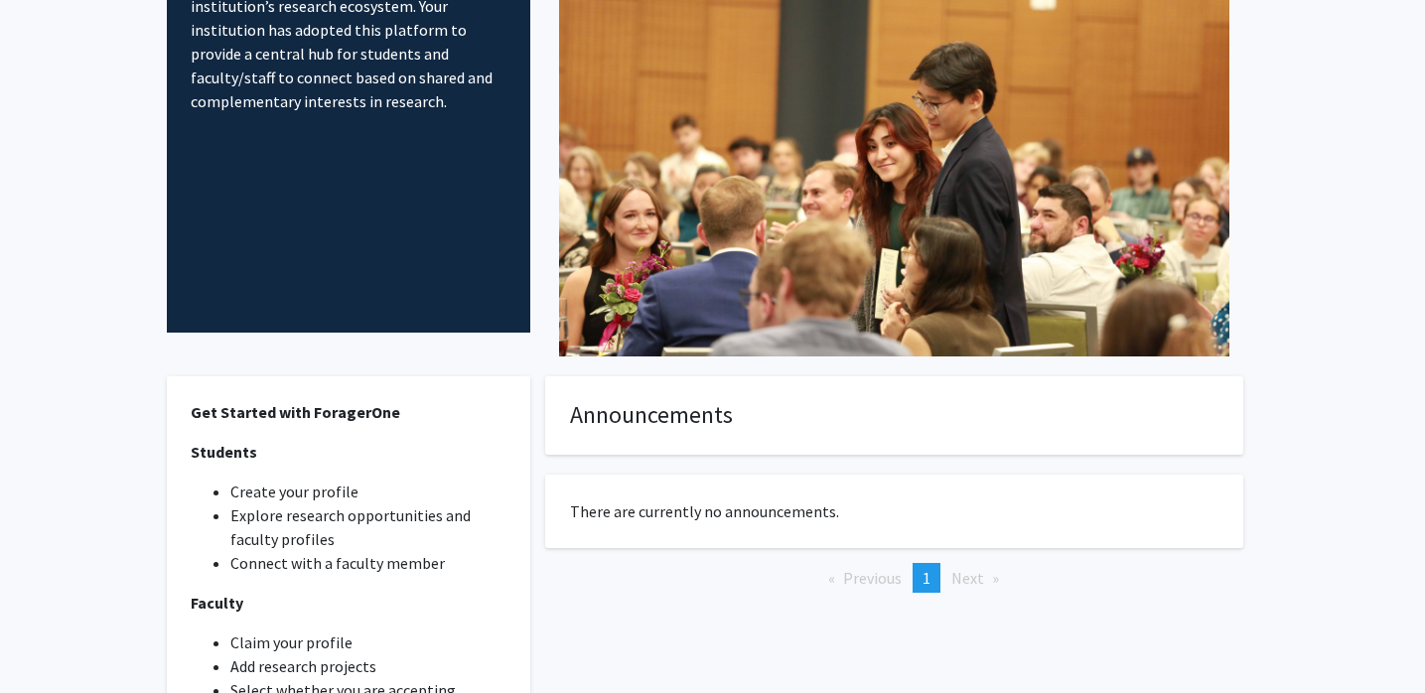
scroll to position [0, 0]
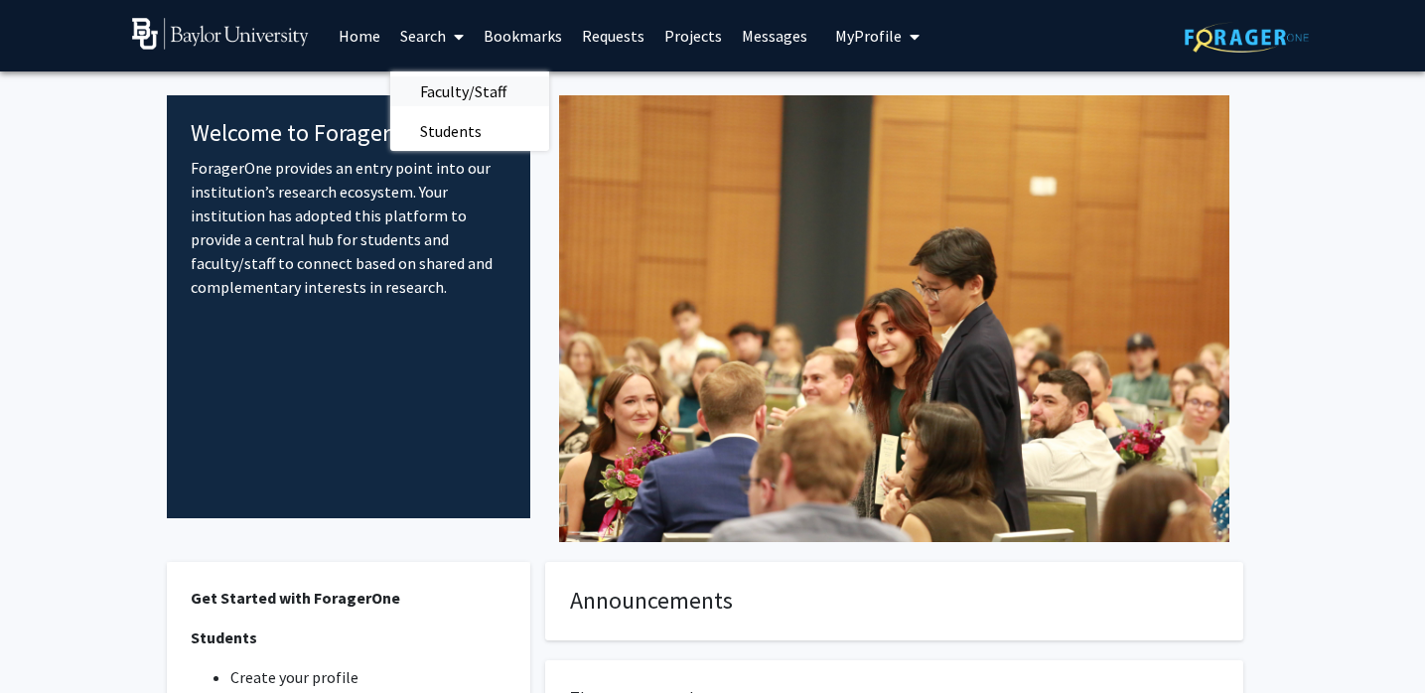
click at [456, 91] on span "Faculty/Staff" at bounding box center [463, 92] width 146 height 40
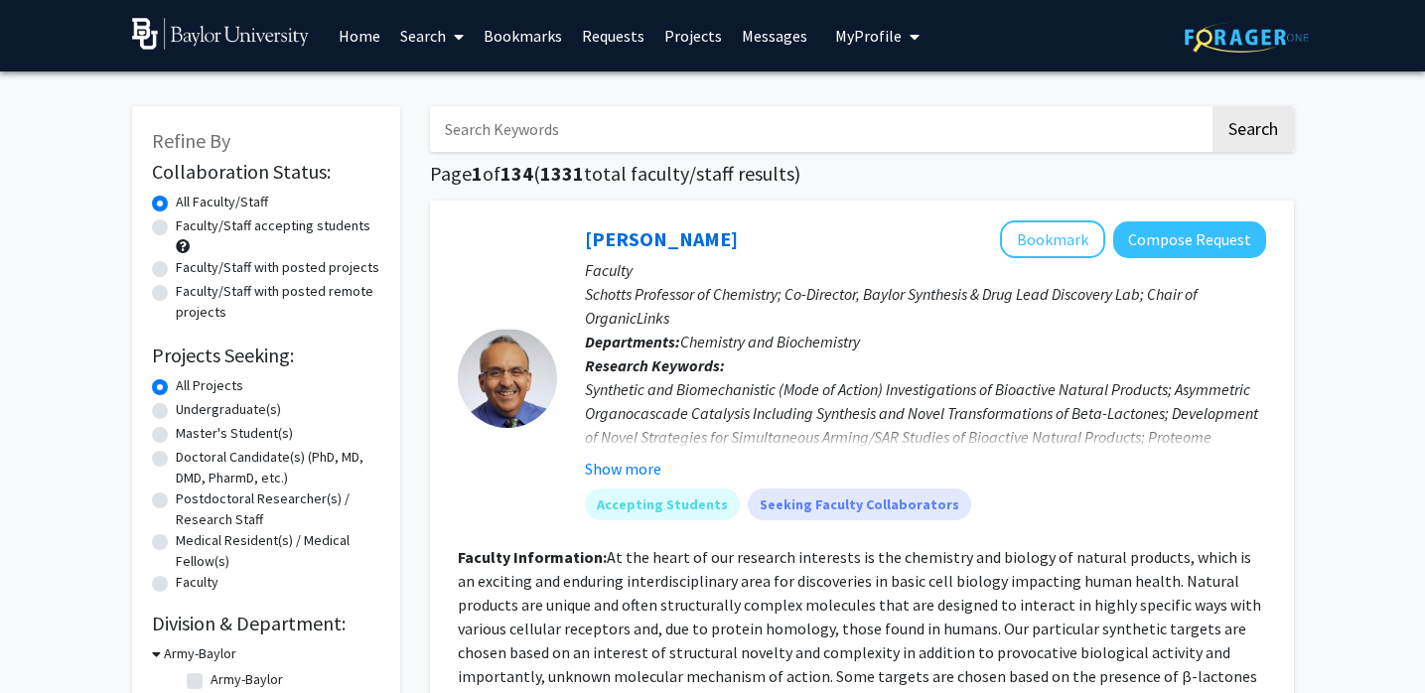
click at [429, 48] on link "Search" at bounding box center [431, 36] width 83 height 70
click at [443, 141] on span "Students" at bounding box center [450, 131] width 121 height 40
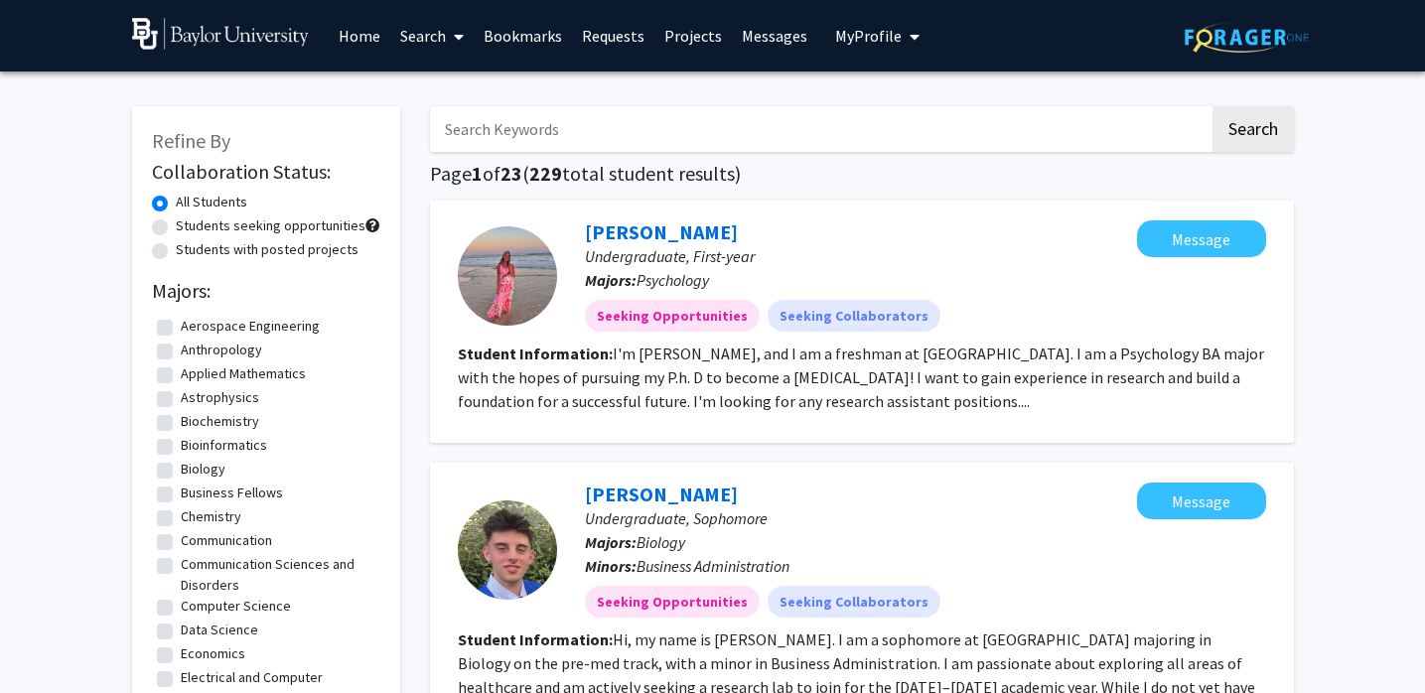
click at [687, 398] on fg-read-more "I'm [PERSON_NAME], and I am a freshman at [GEOGRAPHIC_DATA]. I am a Psychology …" at bounding box center [861, 378] width 806 height 68
click at [633, 239] on link "[PERSON_NAME]" at bounding box center [661, 231] width 153 height 25
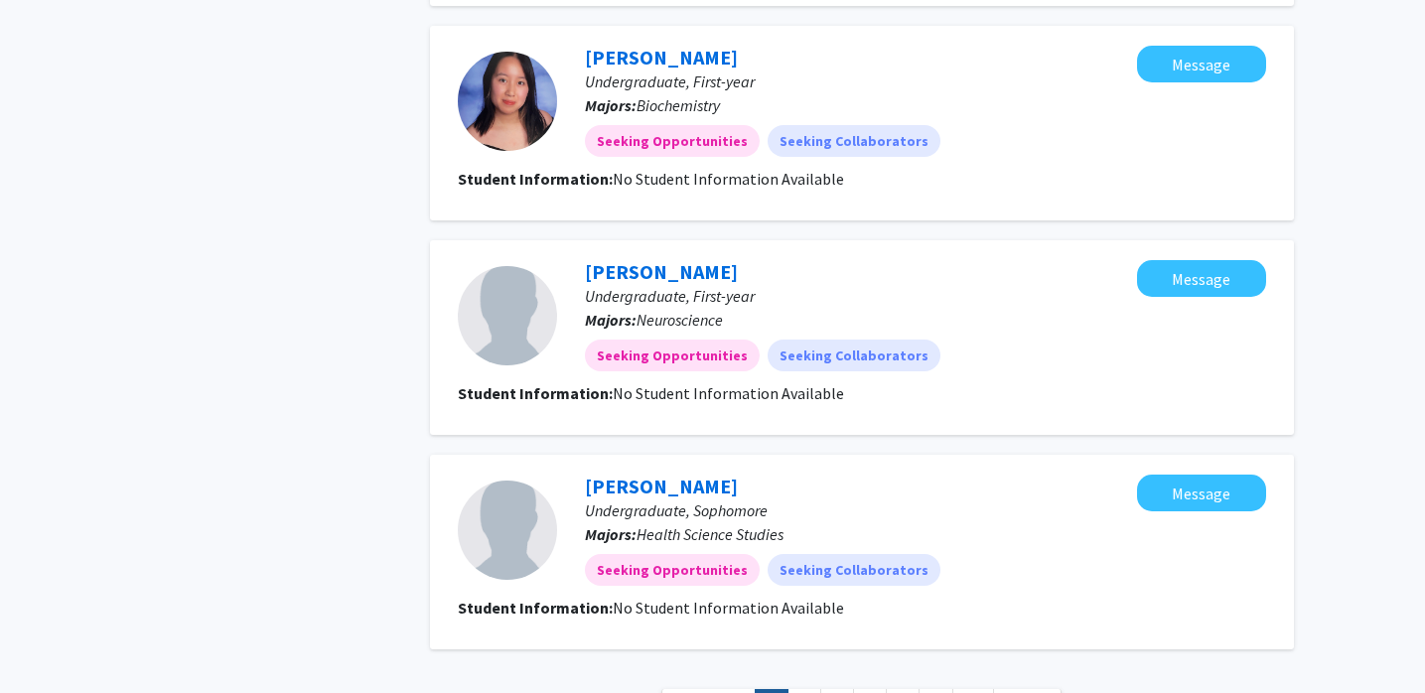
scroll to position [2567, 0]
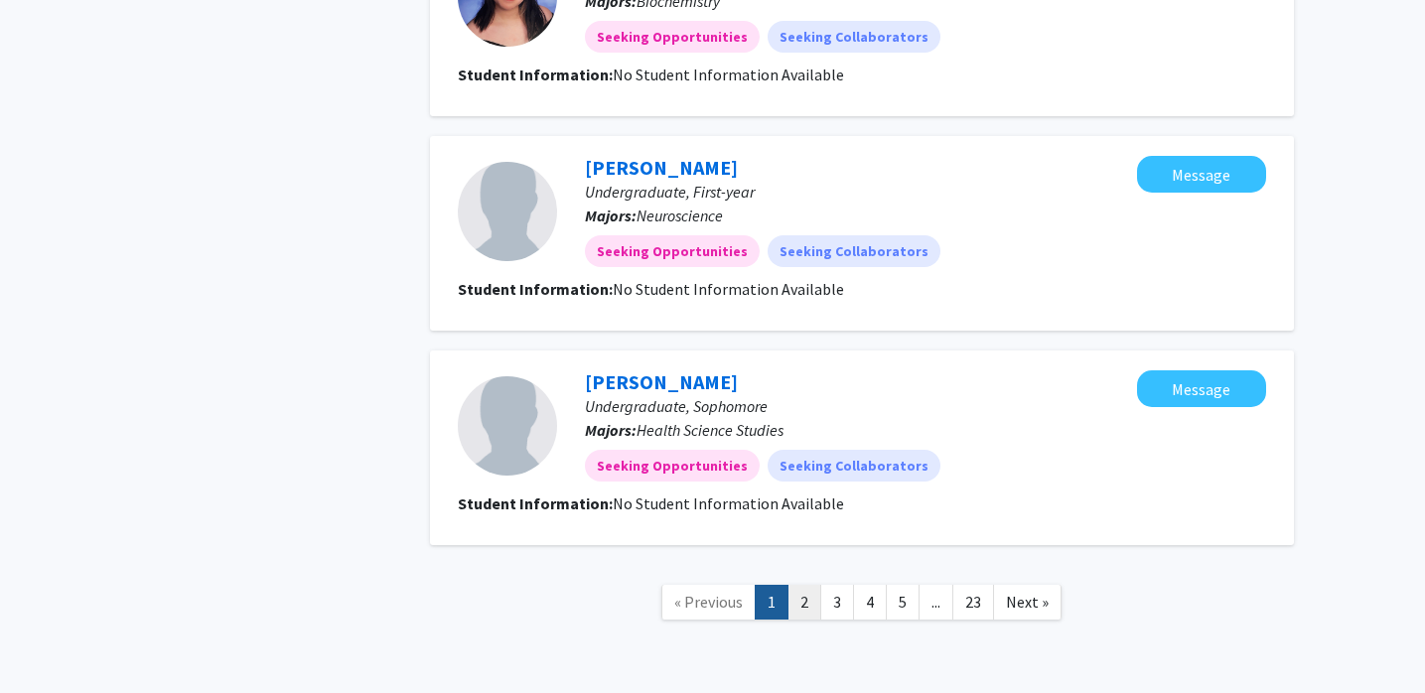
click at [801, 585] on link "2" at bounding box center [805, 602] width 34 height 35
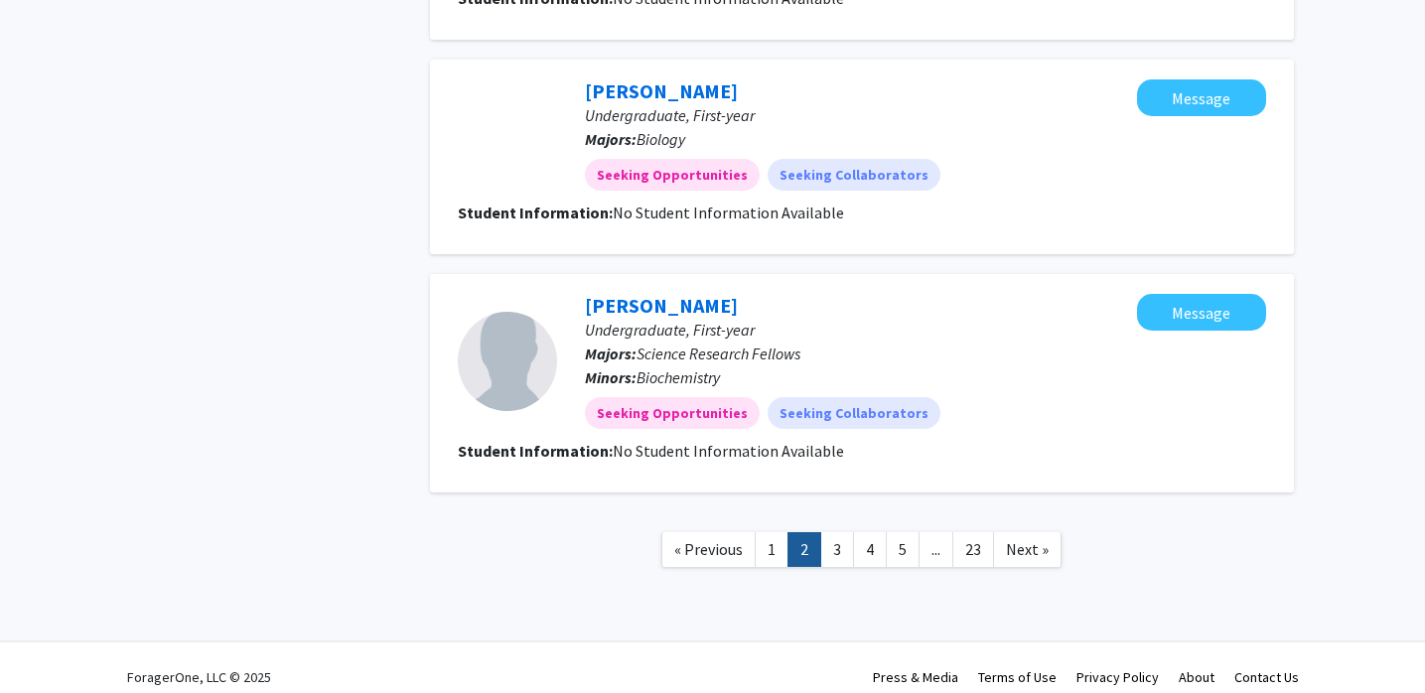
scroll to position [1913, 0]
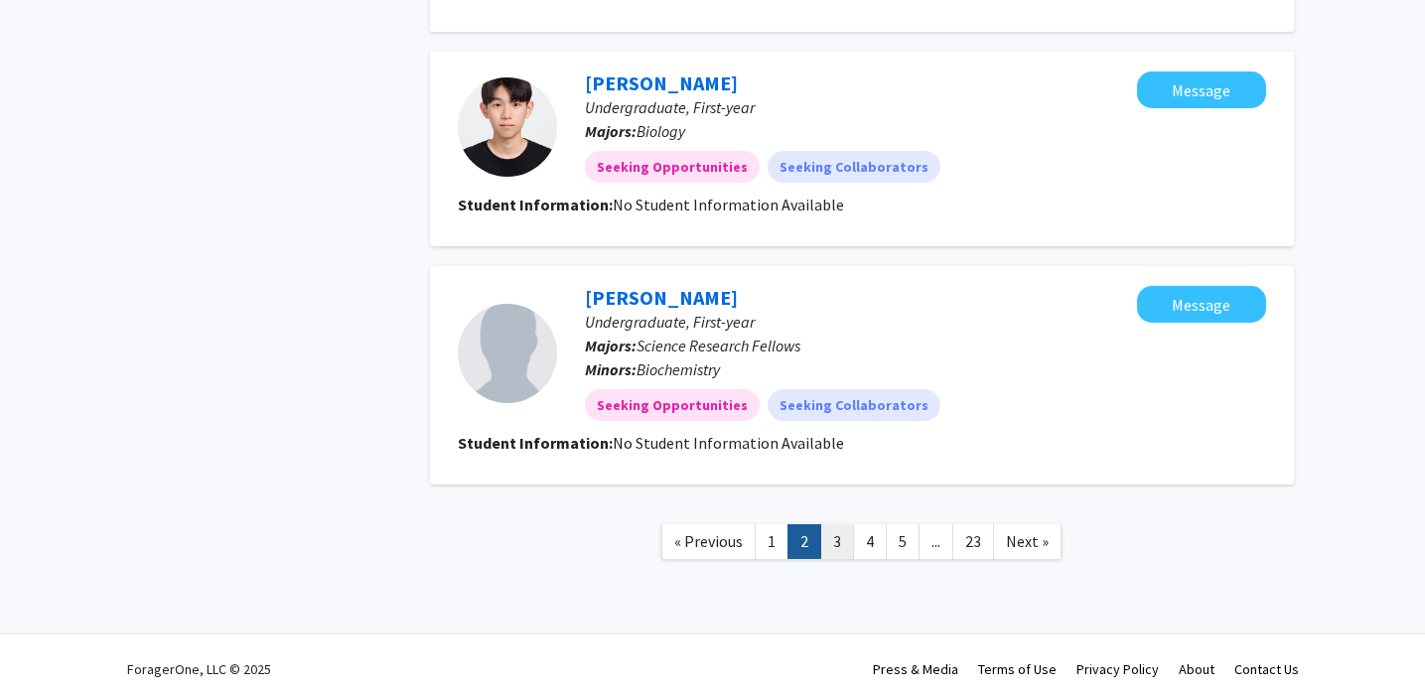
click at [847, 537] on link "3" at bounding box center [837, 541] width 34 height 35
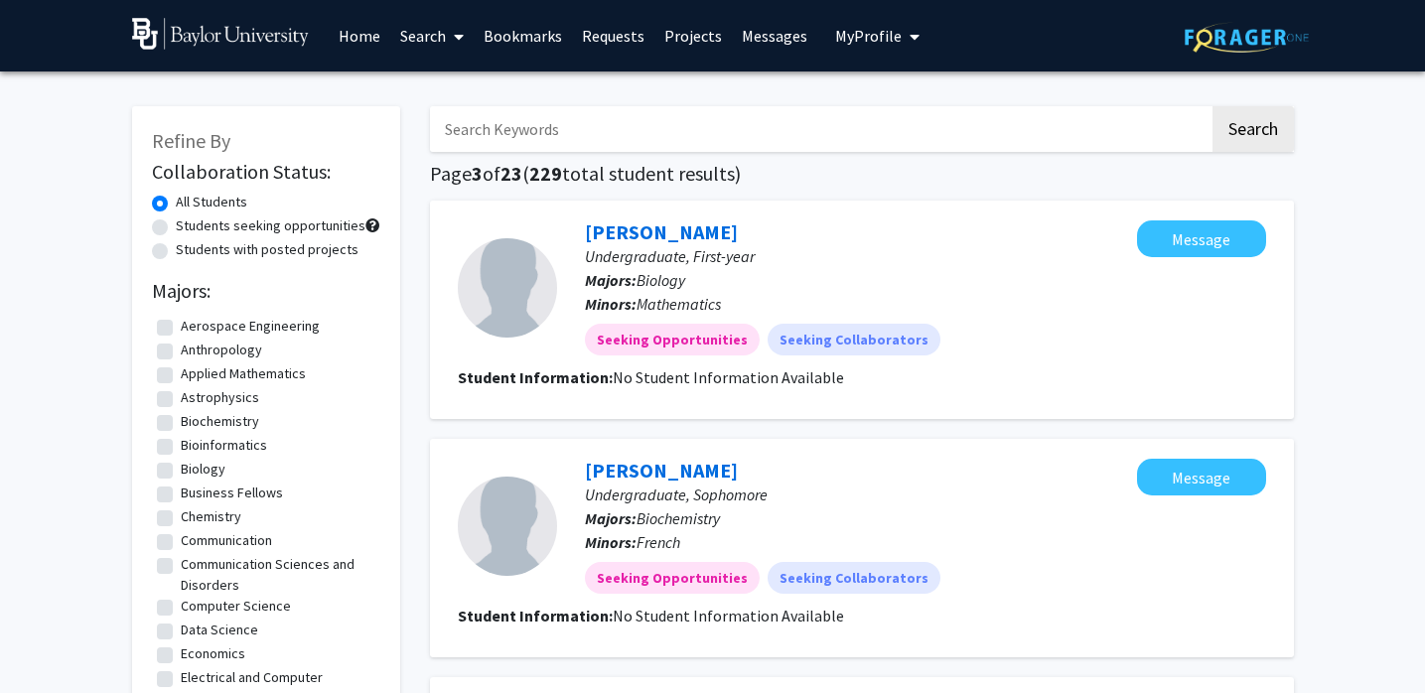
scroll to position [1913, 0]
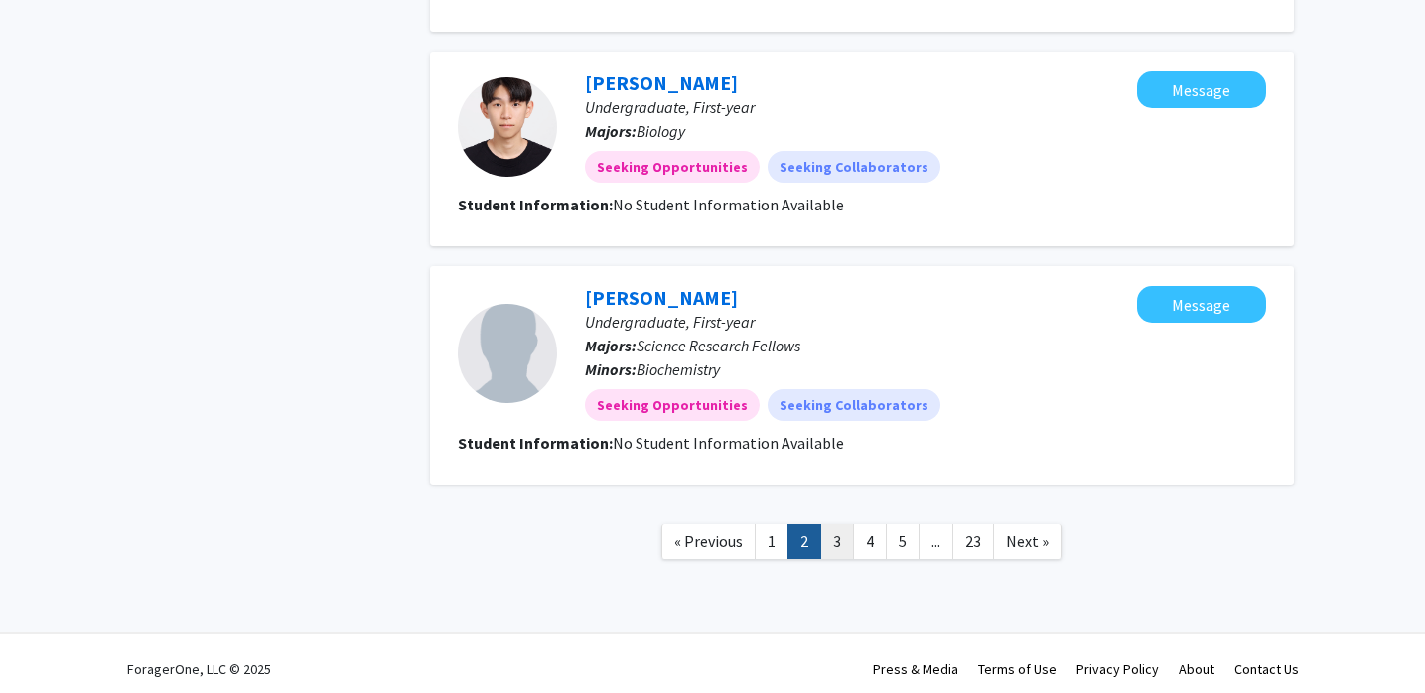
click at [843, 532] on link "3" at bounding box center [837, 541] width 34 height 35
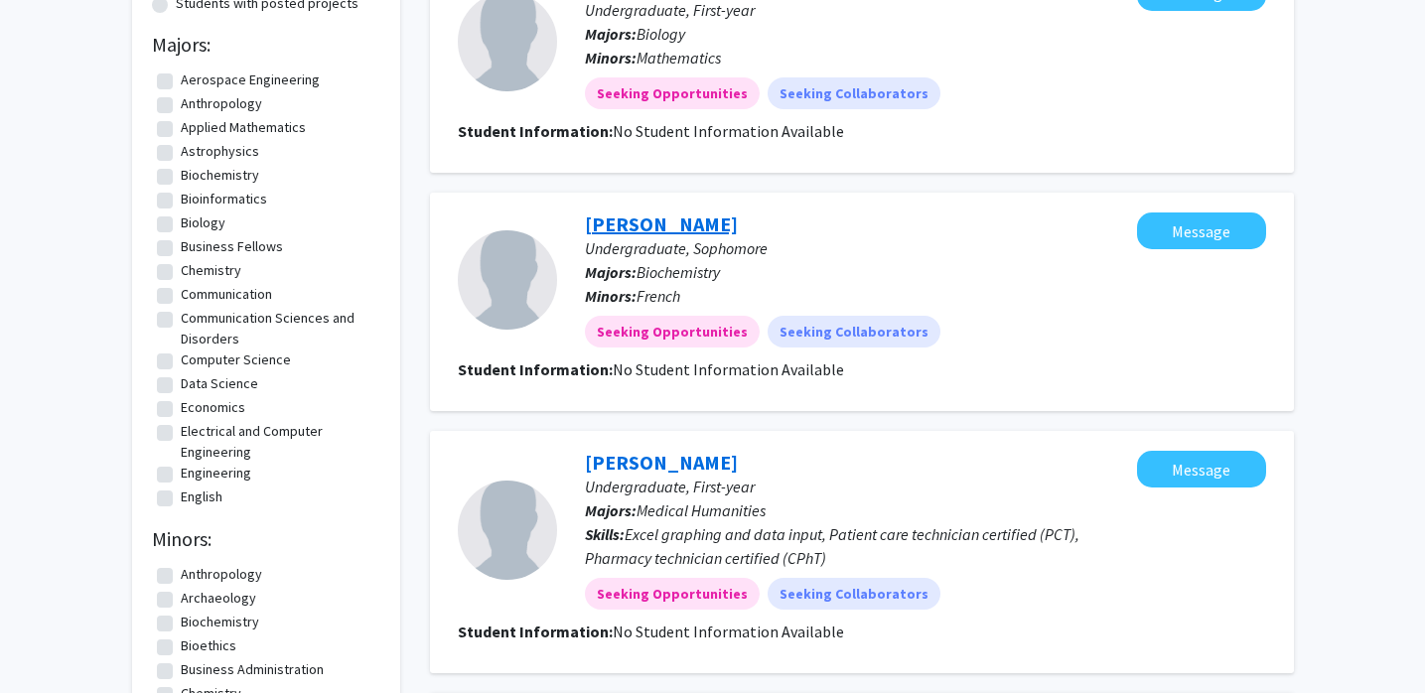
scroll to position [265, 0]
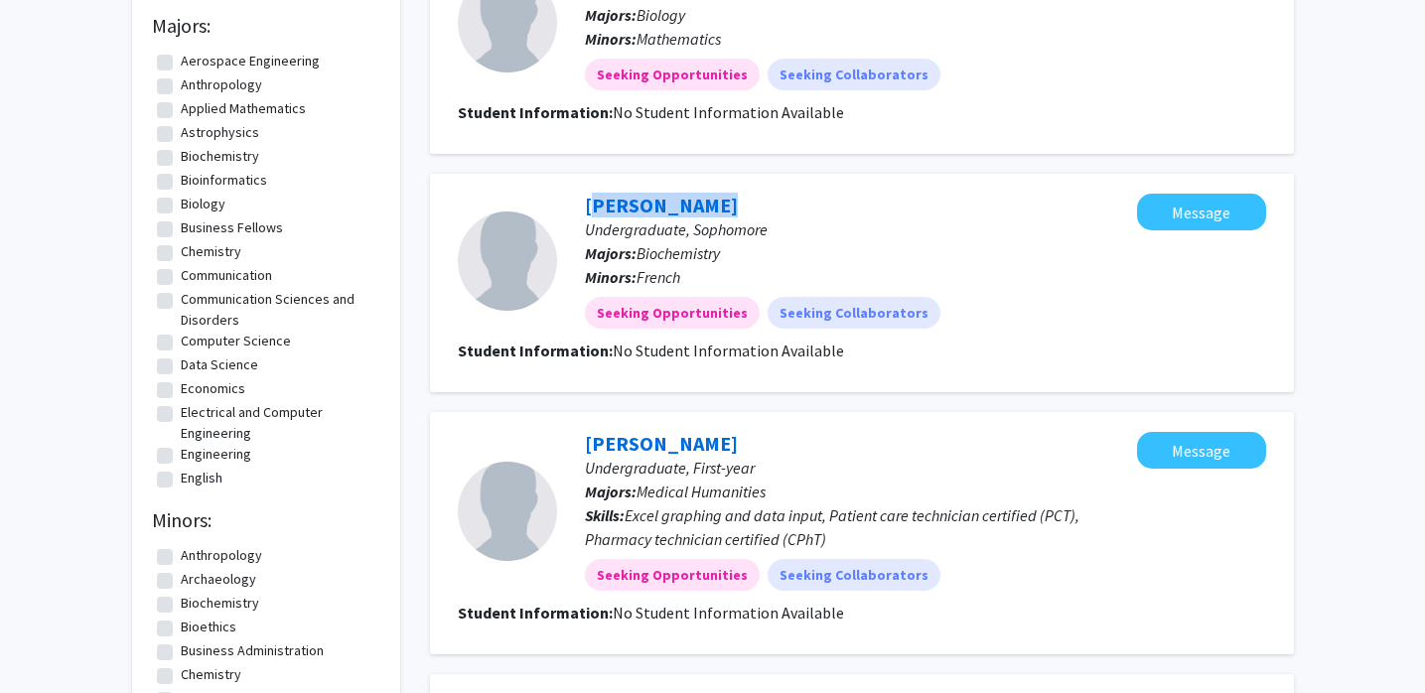
drag, startPoint x: 571, startPoint y: 206, endPoint x: 893, endPoint y: 206, distance: 321.8
click at [893, 206] on div "[PERSON_NAME] Undergraduate, Sophomore Majors: Biochemistry Minors: French Seek…" at bounding box center [847, 261] width 580 height 135
copy link "[PERSON_NAME]"
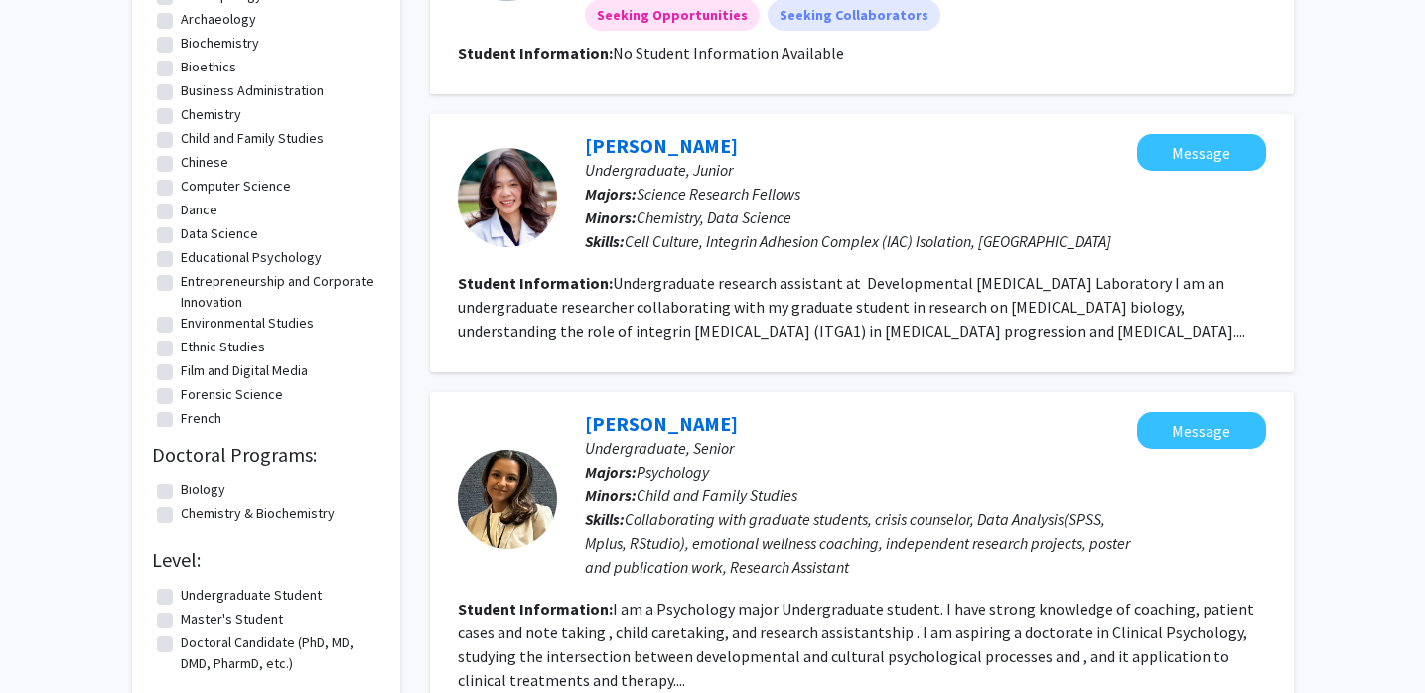
scroll to position [827, 0]
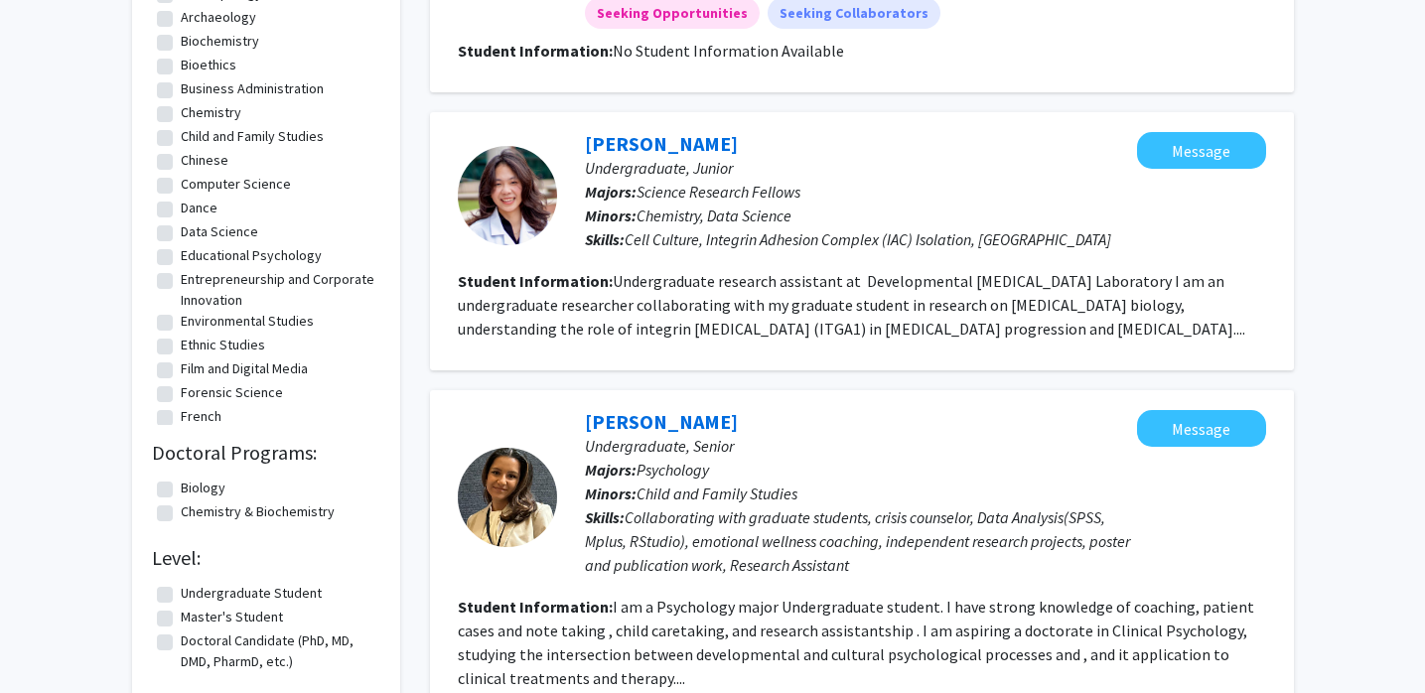
click at [694, 152] on div "[PERSON_NAME], [PERSON_NAME]: Science Research Fellows Minors: Chemistry, Data …" at bounding box center [847, 195] width 580 height 127
click at [660, 143] on link "[PERSON_NAME]" at bounding box center [661, 143] width 153 height 25
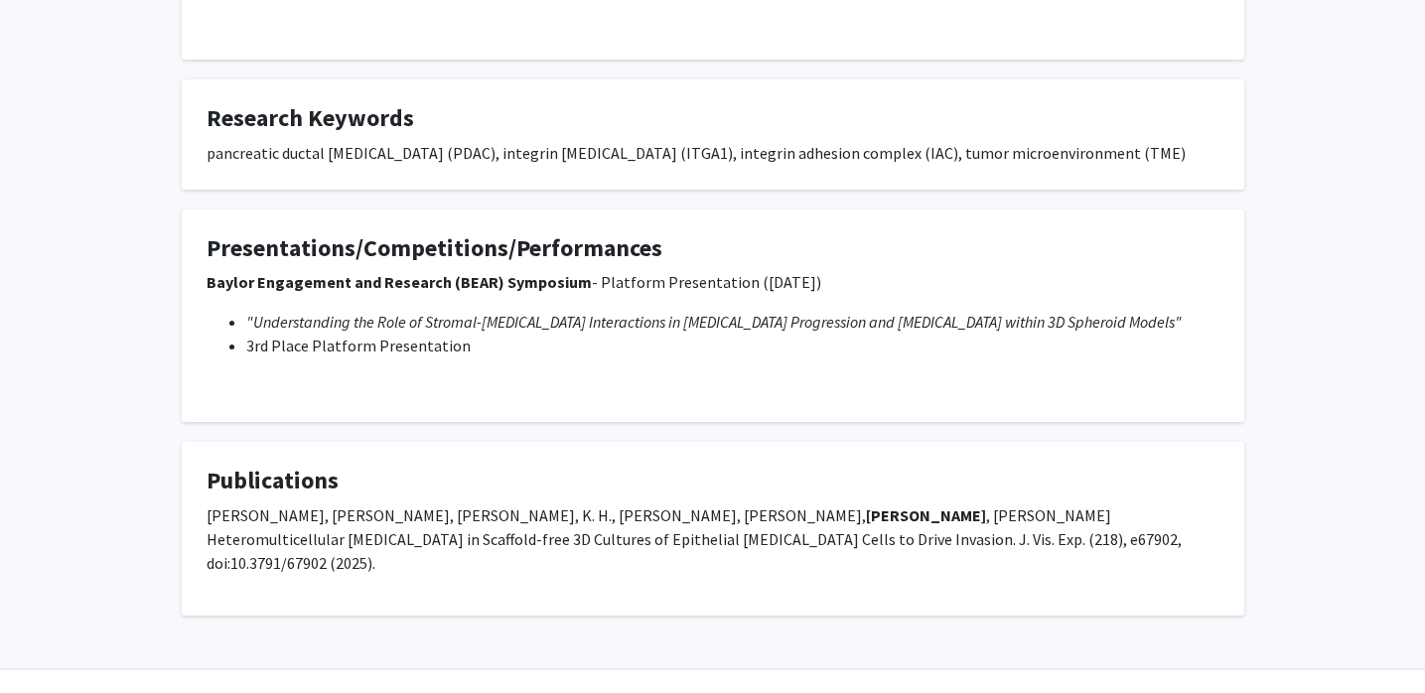
scroll to position [518, 0]
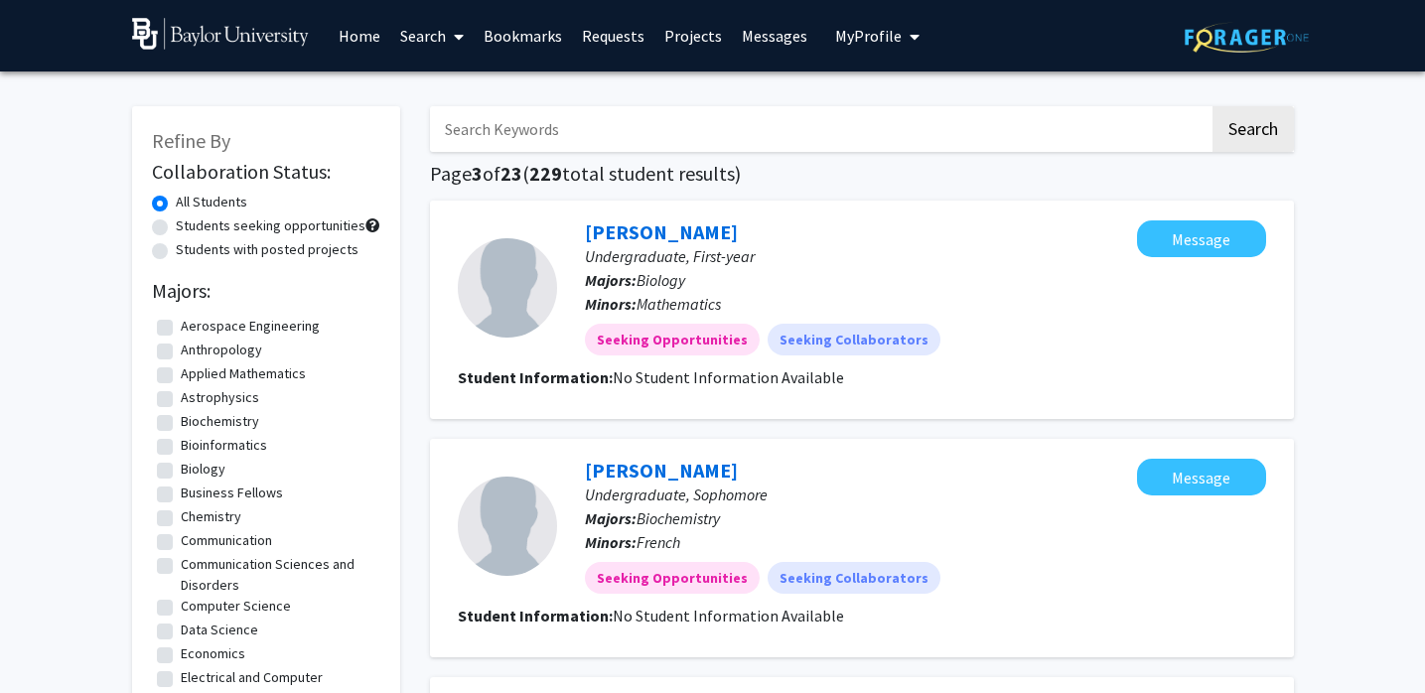
scroll to position [1913, 0]
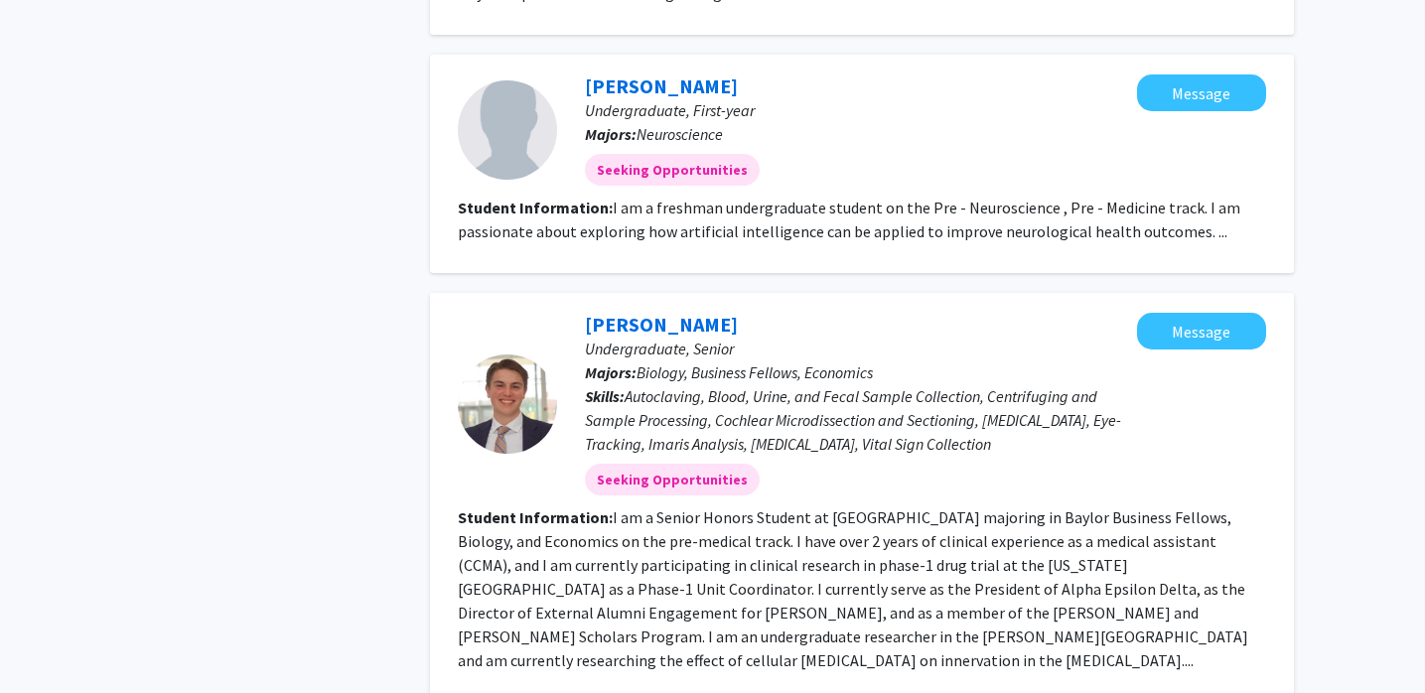
scroll to position [2351, 0]
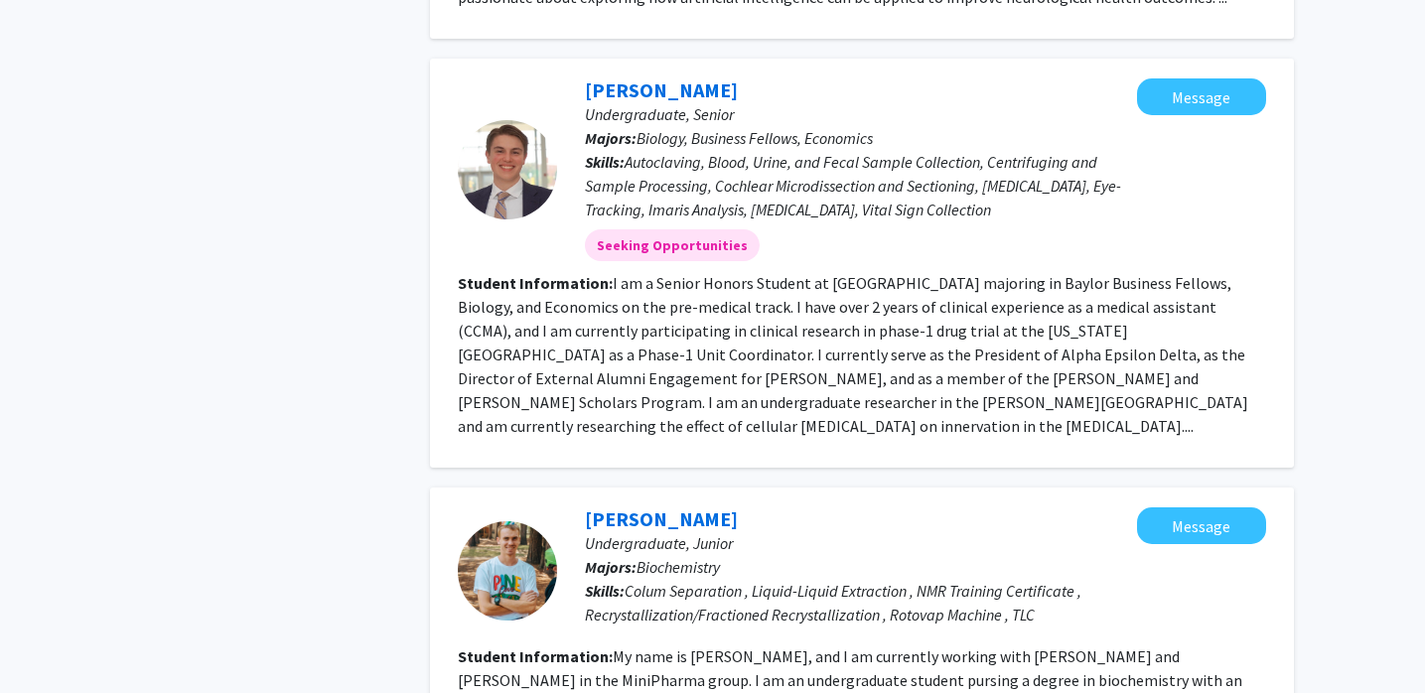
click at [568, 405] on fg-read-more "I am a Senior Honors Student at [GEOGRAPHIC_DATA] majoring in Baylor Business F…" at bounding box center [853, 354] width 791 height 163
click at [607, 104] on span "Undergraduate, Senior" at bounding box center [659, 114] width 149 height 20
click at [602, 92] on link "[PERSON_NAME]" at bounding box center [661, 89] width 153 height 25
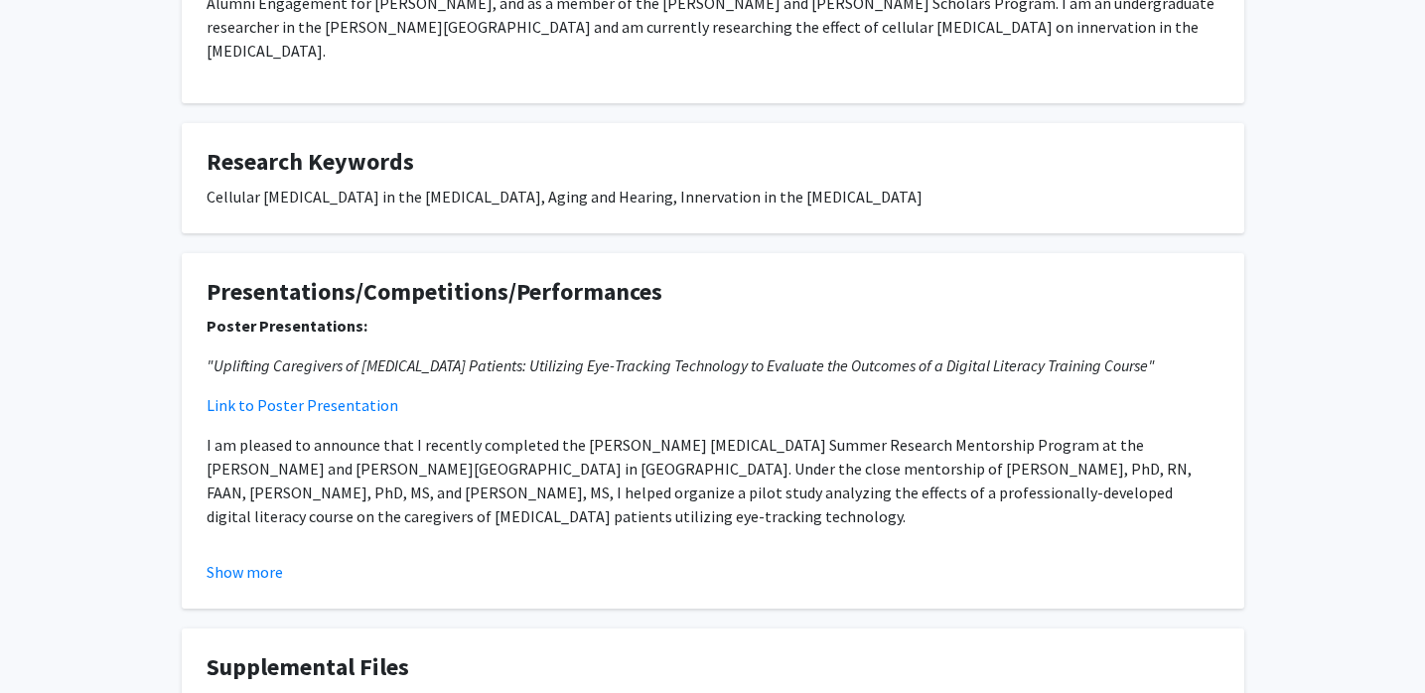
scroll to position [709, 0]
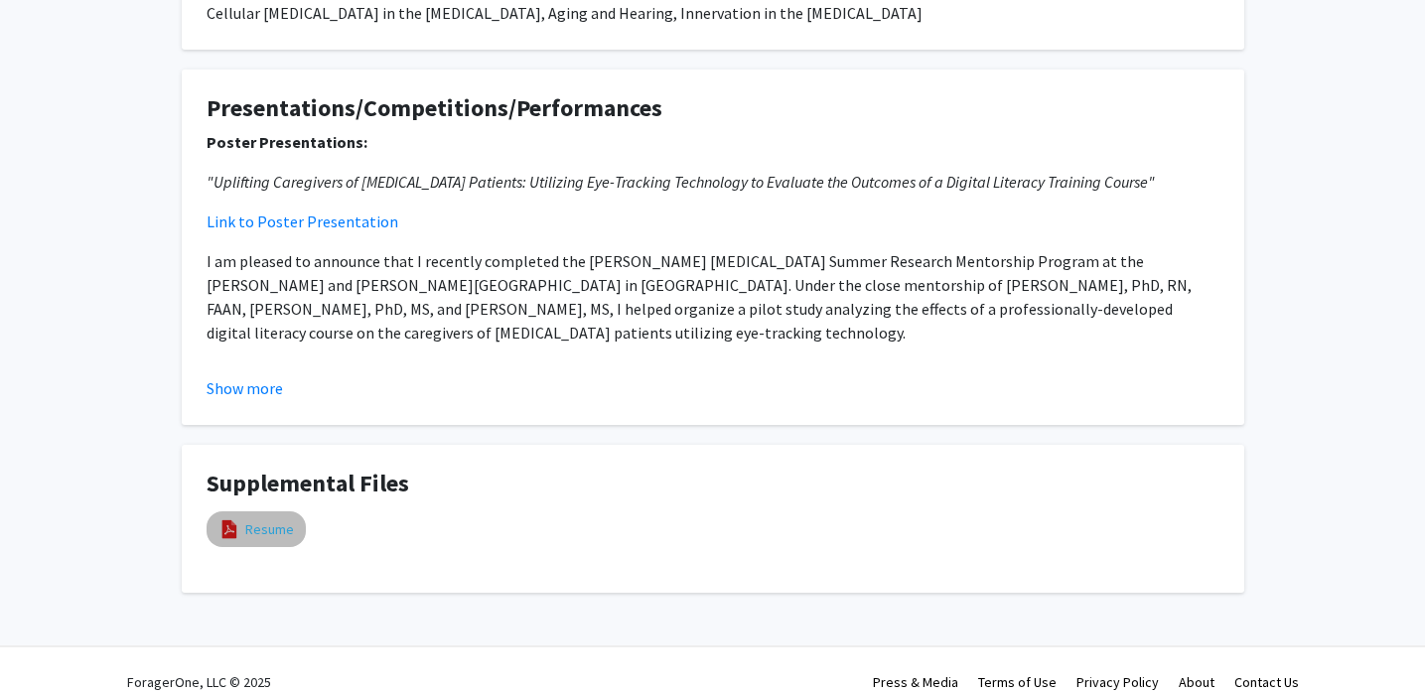
click at [276, 519] on link "Resume" at bounding box center [269, 529] width 49 height 21
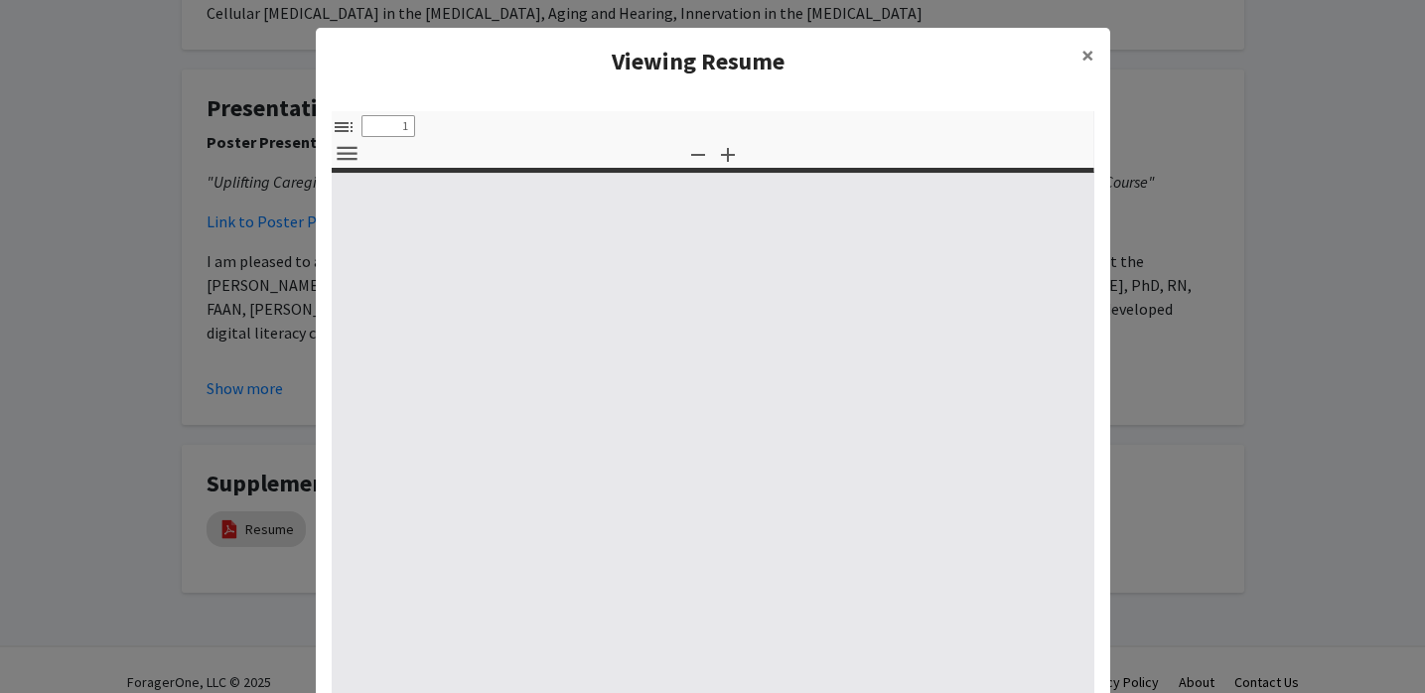
select select "custom"
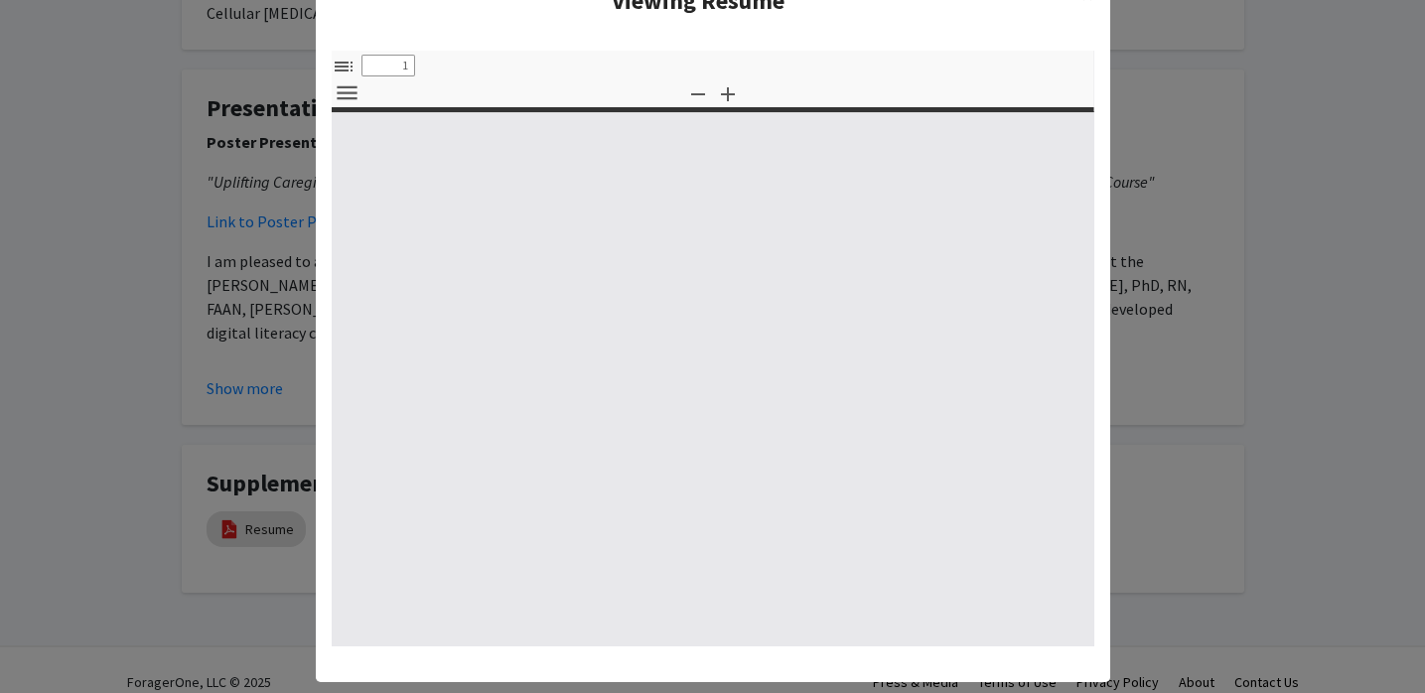
scroll to position [63, 0]
type input "0"
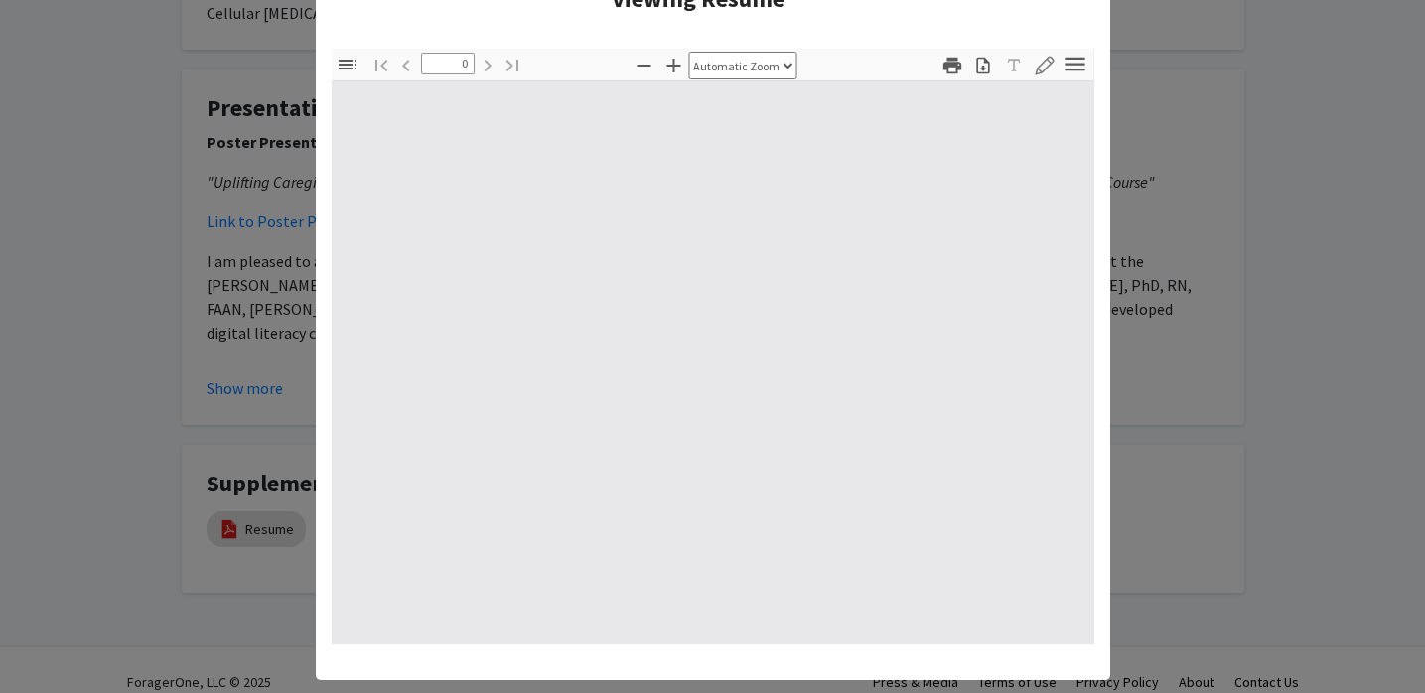
select select "custom"
type input "1"
select select "auto"
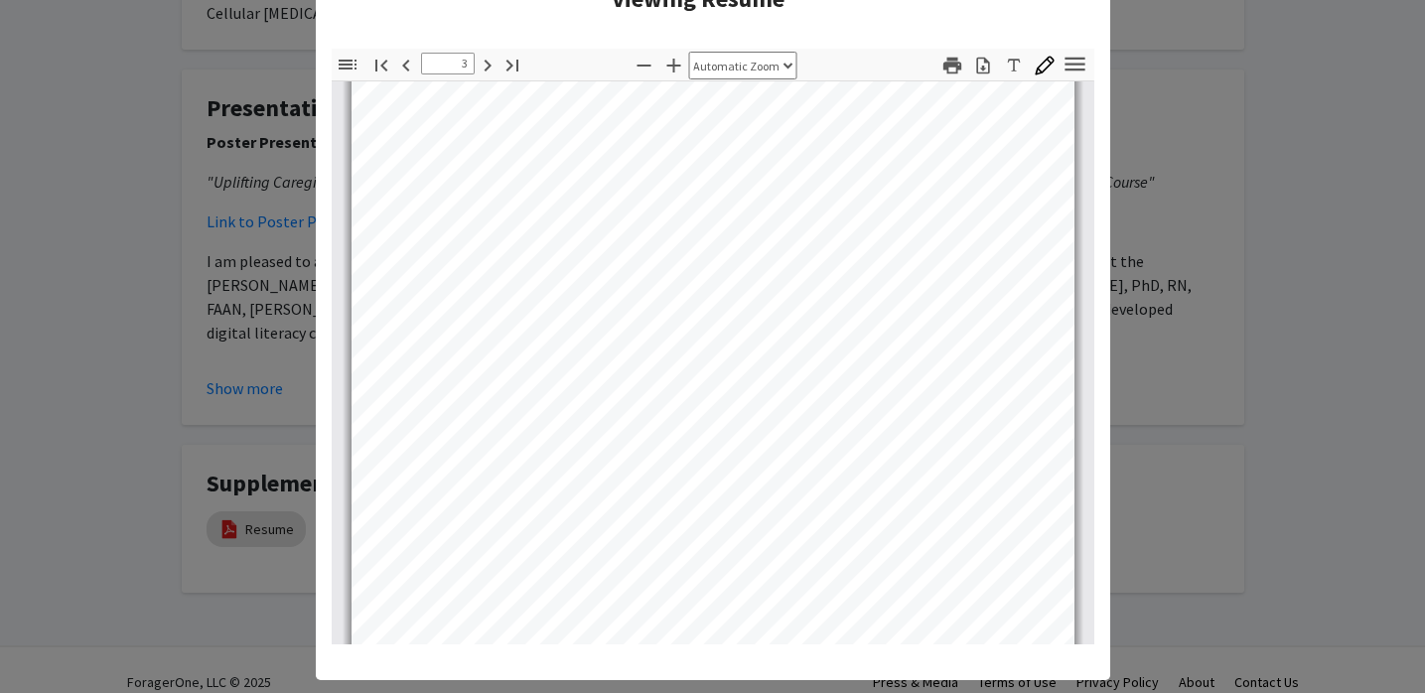
scroll to position [2205, 0]
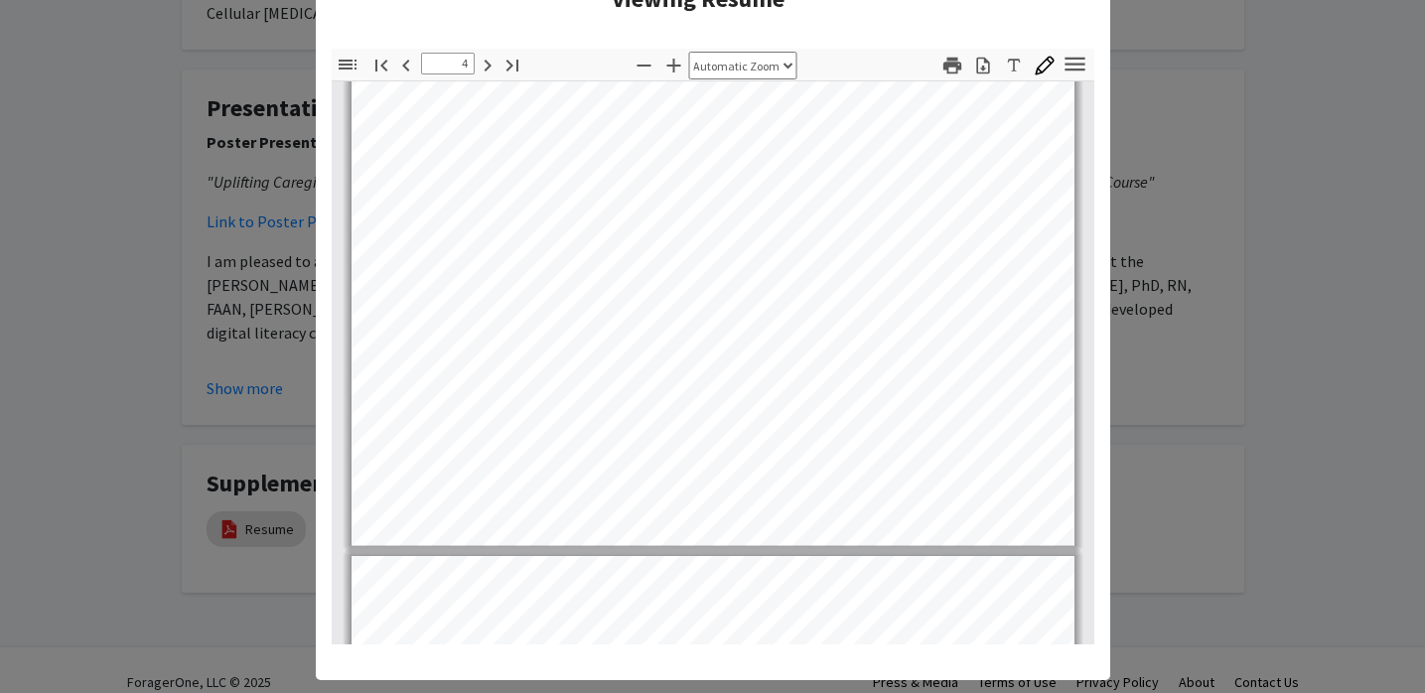
type input "5"
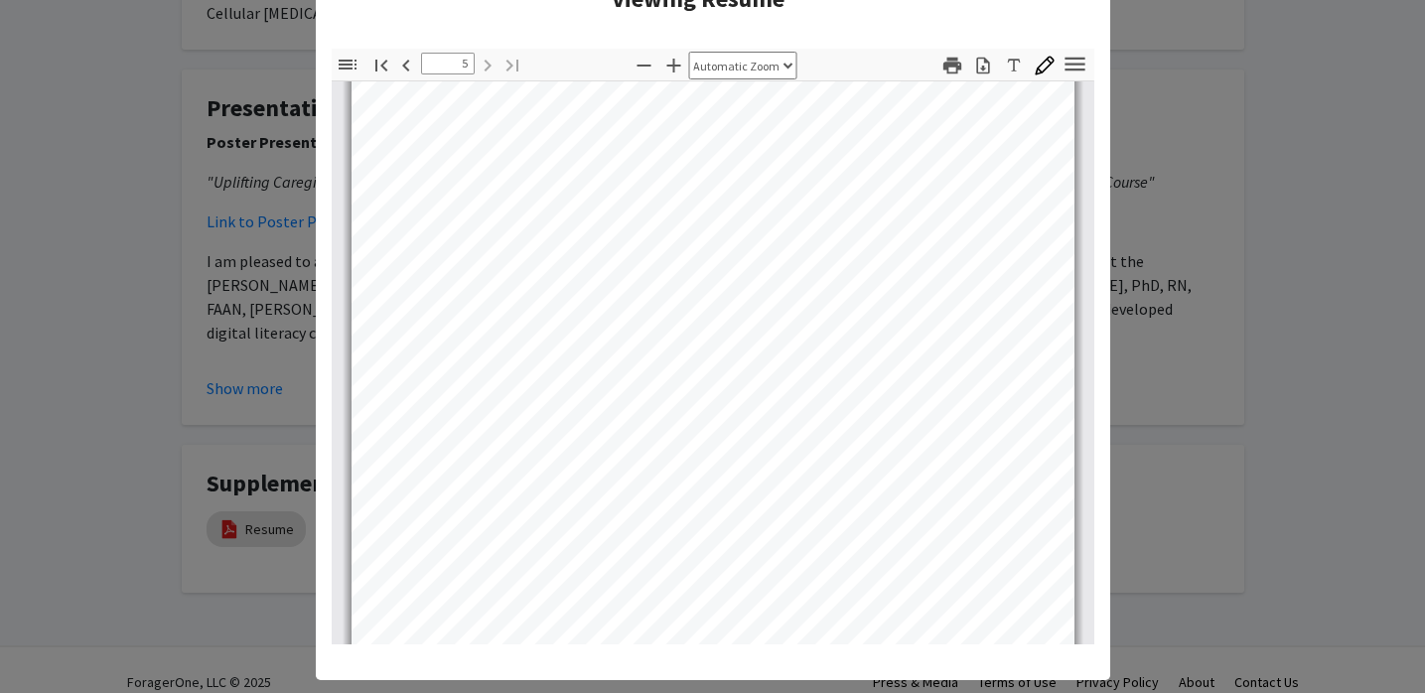
scroll to position [3939, 0]
click at [1254, 209] on modal-container "Viewing Resume × Thumbnails Document Outline Attachments Layers Current Outline…" at bounding box center [712, 346] width 1425 height 693
